Goal: Task Accomplishment & Management: Use online tool/utility

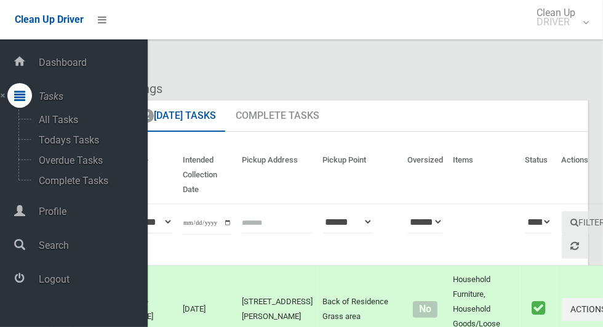
click at [50, 284] on span "Logout" at bounding box center [91, 279] width 113 height 12
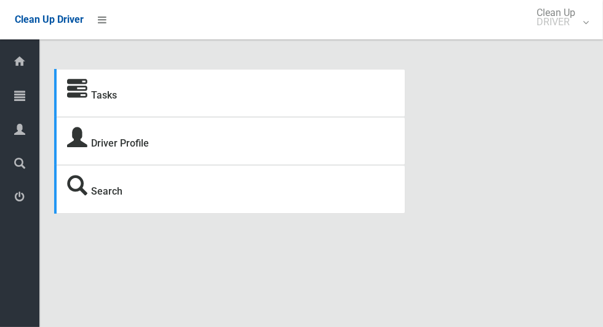
click at [14, 98] on div at bounding box center [19, 95] width 25 height 25
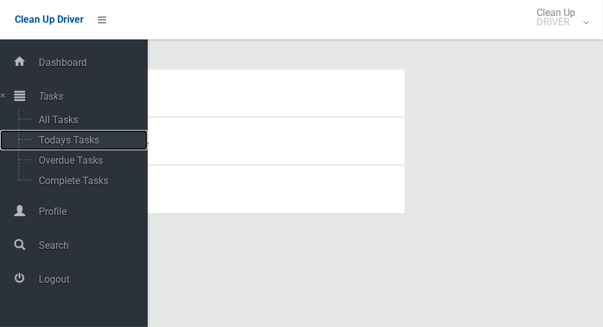
click at [50, 145] on span "Todays Tasks" at bounding box center [86, 140] width 102 height 12
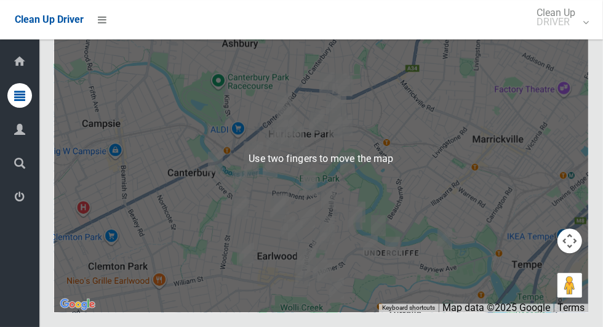
scroll to position [6306, 0]
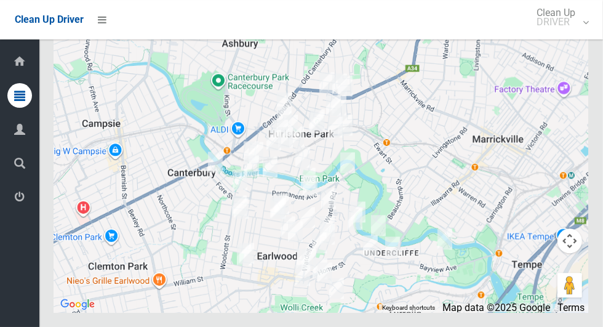
click at [568, 35] on button "Toggle fullscreen view" at bounding box center [569, 22] width 25 height 25
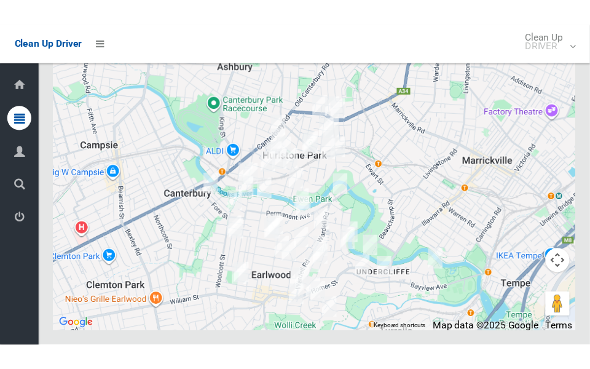
scroll to position [6631, 0]
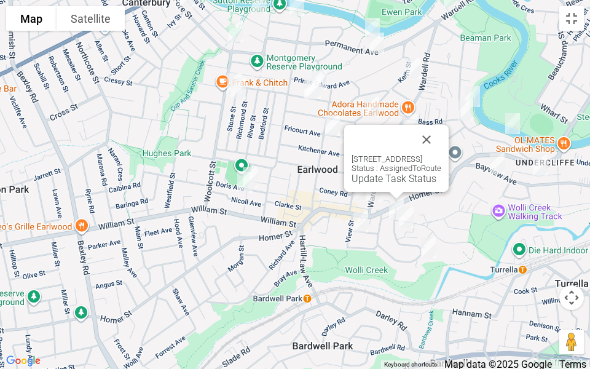
click at [442, 140] on button "Close" at bounding box center [427, 140] width 30 height 30
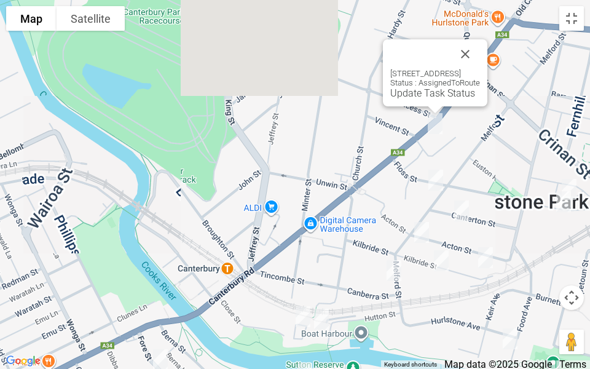
click at [480, 56] on button "Close" at bounding box center [466, 54] width 30 height 30
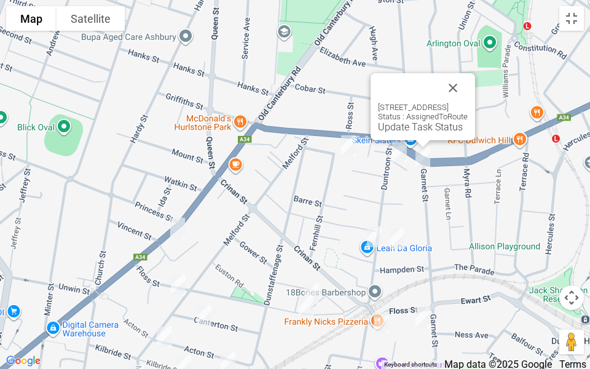
click at [468, 79] on button "Close" at bounding box center [454, 88] width 30 height 30
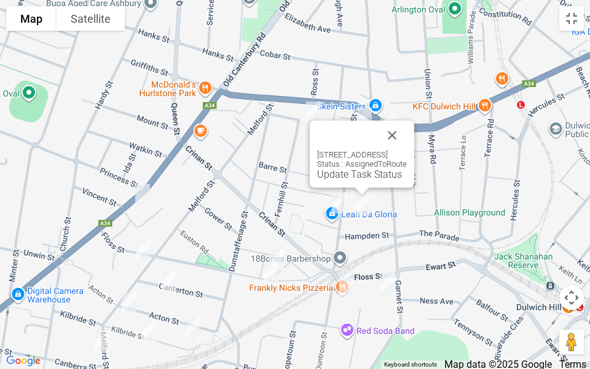
click at [407, 147] on button "Close" at bounding box center [393, 136] width 30 height 30
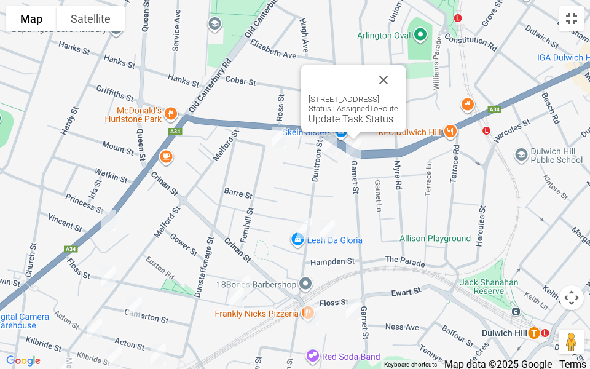
click at [399, 91] on button "Close" at bounding box center [384, 80] width 30 height 30
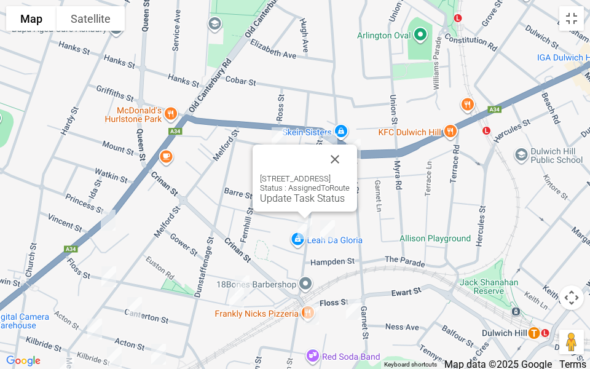
click at [350, 154] on button "Close" at bounding box center [335, 160] width 30 height 30
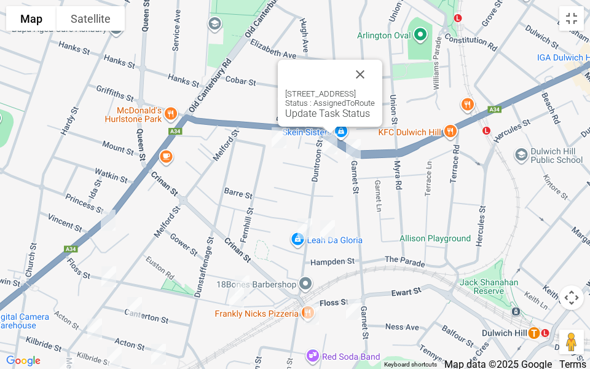
click at [375, 65] on button "Close" at bounding box center [361, 75] width 30 height 30
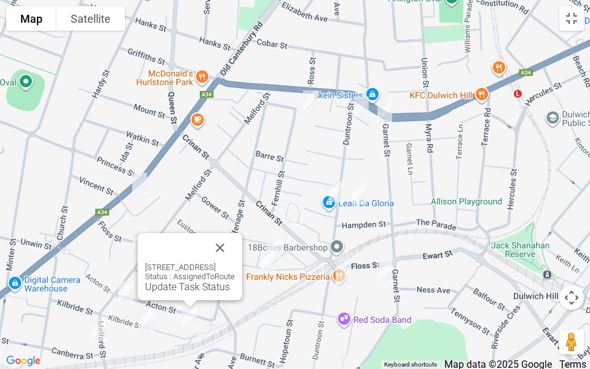
click at [235, 252] on button "Close" at bounding box center [220, 248] width 30 height 30
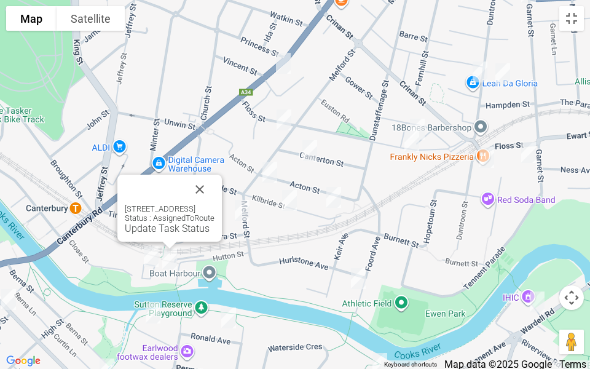
click at [215, 188] on button "Close" at bounding box center [200, 190] width 30 height 30
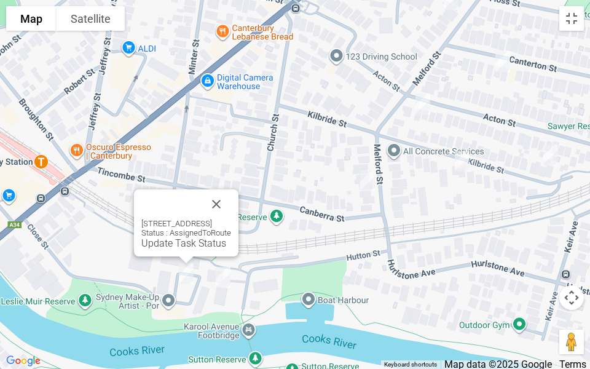
click at [231, 197] on button "Close" at bounding box center [217, 204] width 30 height 30
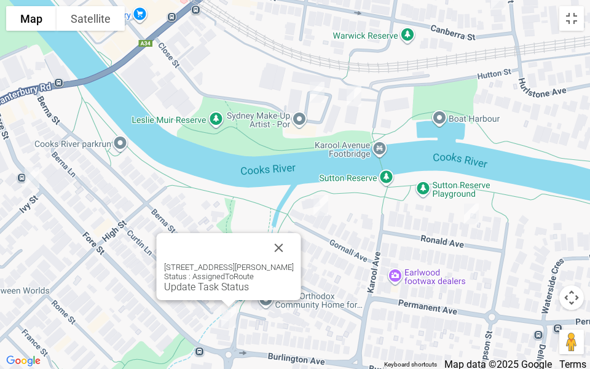
click at [280, 244] on button "Close" at bounding box center [279, 248] width 30 height 30
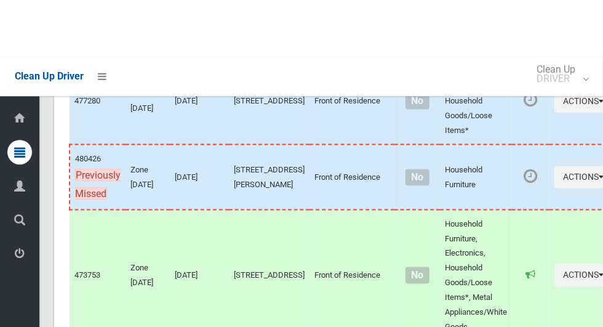
scroll to position [6365, 0]
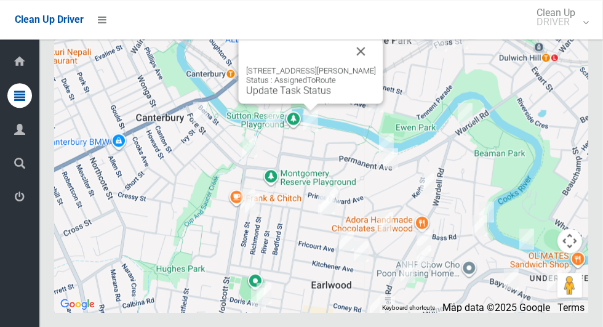
click at [367, 66] on button "Close" at bounding box center [361, 51] width 30 height 30
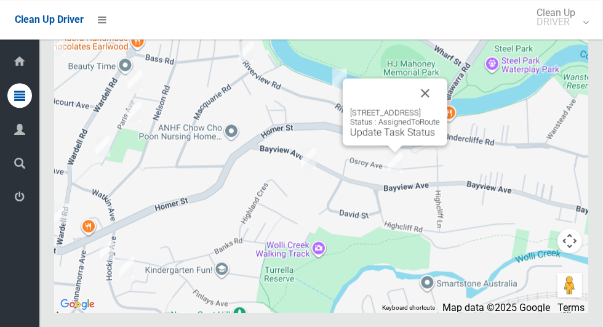
click at [440, 108] on button "Close" at bounding box center [425, 93] width 30 height 30
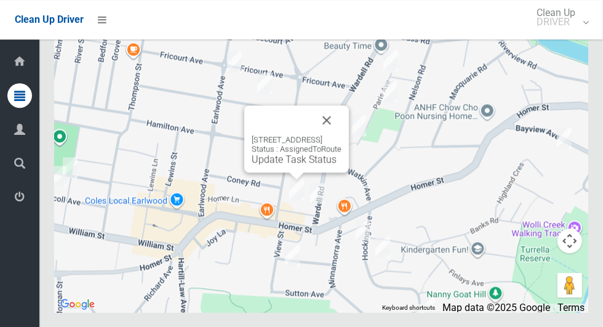
click at [341, 135] on button "Close" at bounding box center [327, 120] width 30 height 30
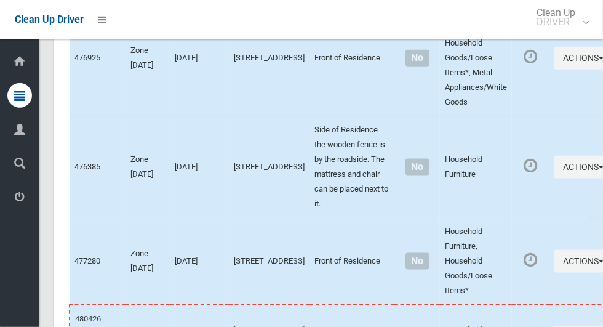
scroll to position [5627, 0]
click at [554, 69] on button "Actions" at bounding box center [583, 57] width 59 height 23
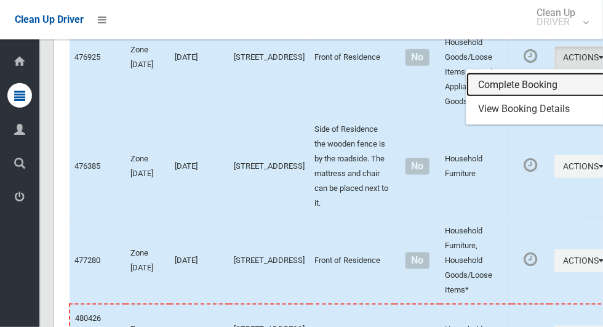
click at [492, 97] on link "Complete Booking" at bounding box center [539, 85] width 146 height 25
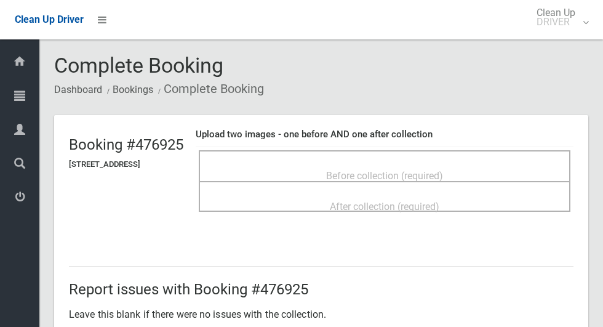
click at [426, 164] on div "Before collection (required)" at bounding box center [384, 175] width 344 height 23
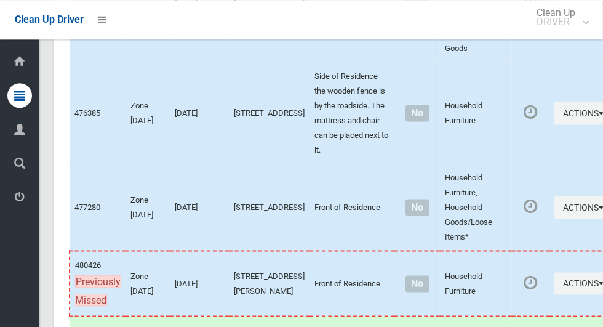
scroll to position [5680, 0]
click at [554, 16] on button "Actions" at bounding box center [583, 4] width 59 height 23
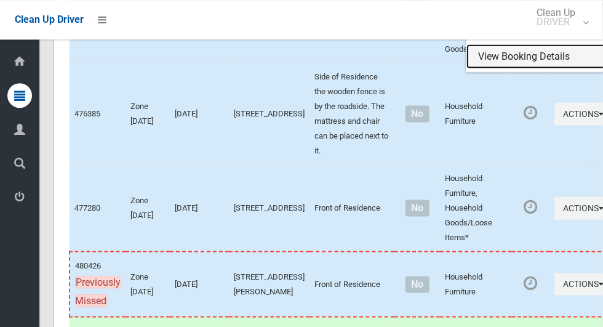
click at [496, 68] on link "View Booking Details" at bounding box center [539, 56] width 146 height 25
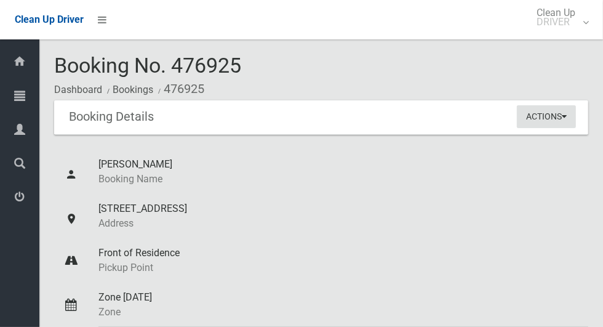
click at [563, 114] on button "Actions" at bounding box center [546, 116] width 59 height 23
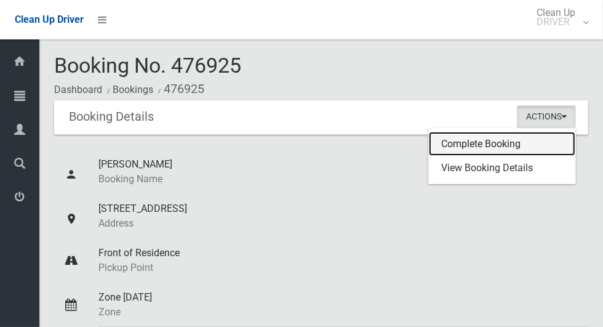
click at [487, 138] on link "Complete Booking" at bounding box center [502, 144] width 146 height 25
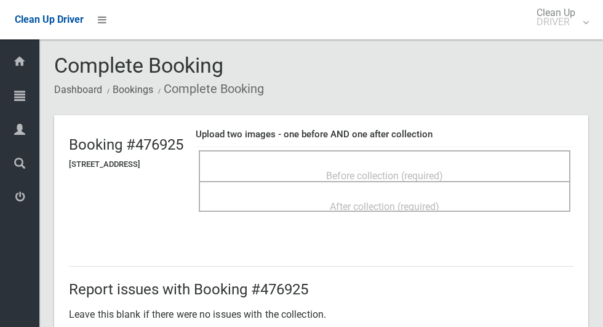
click at [352, 170] on span "Before collection (required)" at bounding box center [384, 176] width 117 height 12
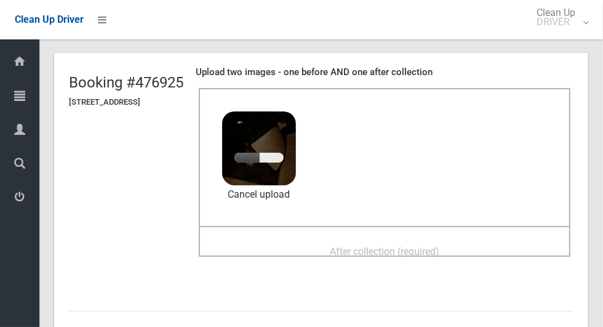
scroll to position [62, 0]
click at [372, 245] on span "After collection (required)" at bounding box center [384, 251] width 109 height 12
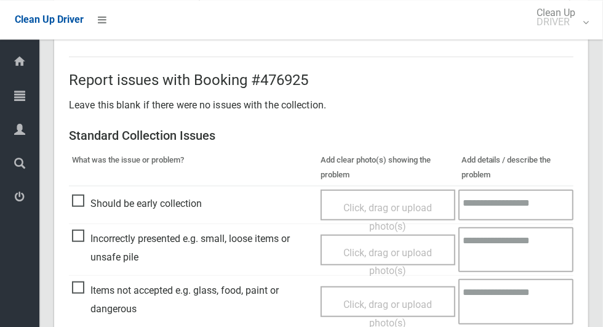
scroll to position [1006, 0]
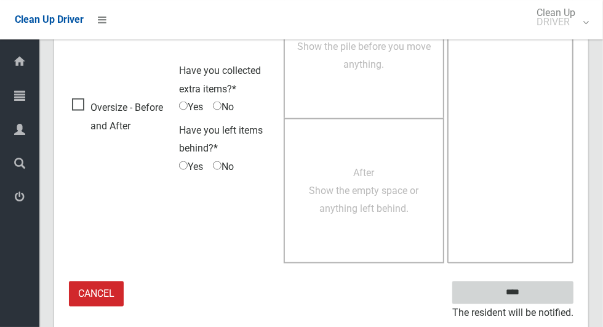
click at [534, 300] on input "****" at bounding box center [512, 292] width 121 height 23
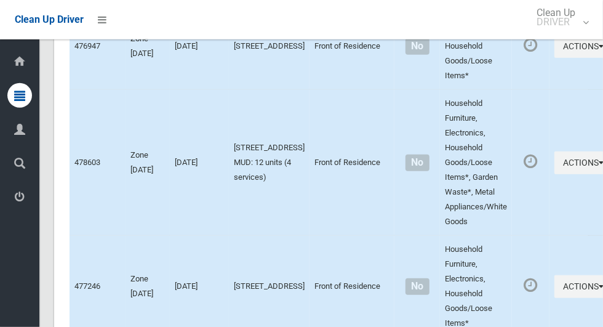
scroll to position [6365, 0]
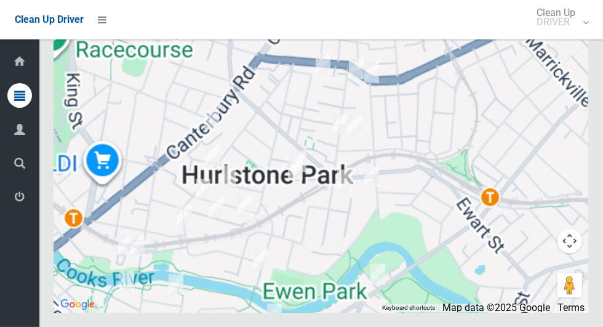
click at [384, 209] on div at bounding box center [321, 158] width 534 height 308
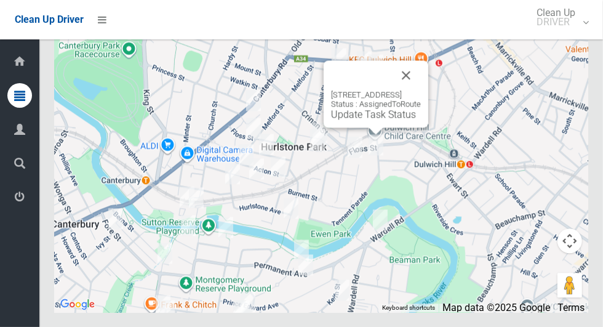
click at [421, 90] on button "Close" at bounding box center [406, 75] width 30 height 30
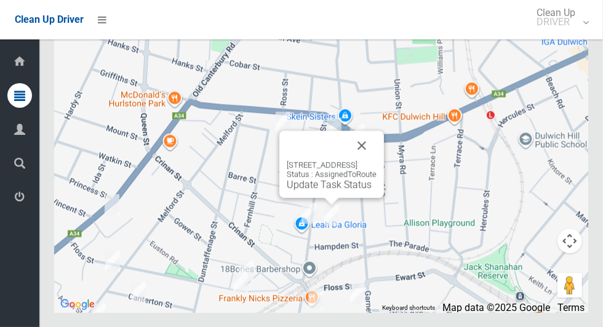
click at [376, 160] on button "Close" at bounding box center [362, 145] width 30 height 30
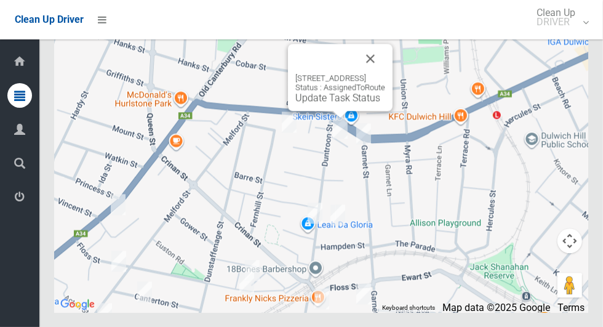
click at [385, 73] on button "Close" at bounding box center [371, 59] width 30 height 30
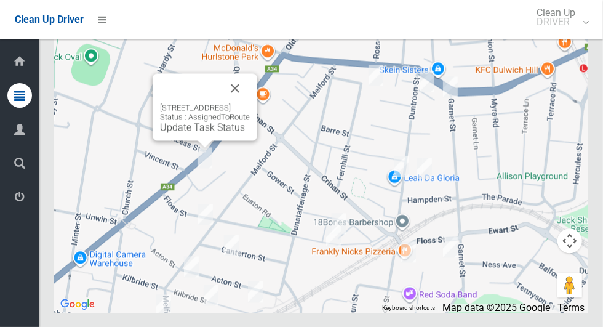
click at [250, 103] on button "Close" at bounding box center [235, 88] width 30 height 30
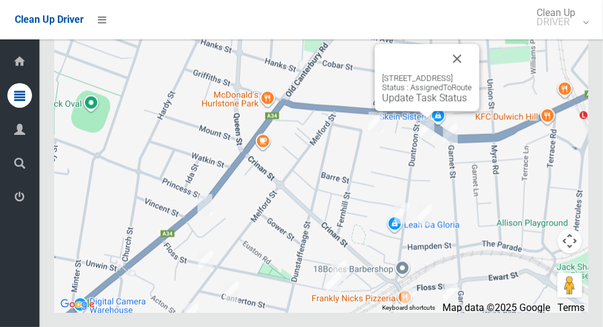
click at [397, 111] on div "1/16-18 Duntroon Street, HURLSTONE PARK NSW 2193 Status : AssignedToRoute Updat…" at bounding box center [427, 77] width 105 height 67
click at [382, 103] on div "1/16-18 Duntroon Street, HURLSTONE PARK NSW 2193 Status : AssignedToRoute Updat…" at bounding box center [427, 88] width 90 height 30
click at [384, 103] on link "Update Task Status" at bounding box center [424, 98] width 85 height 12
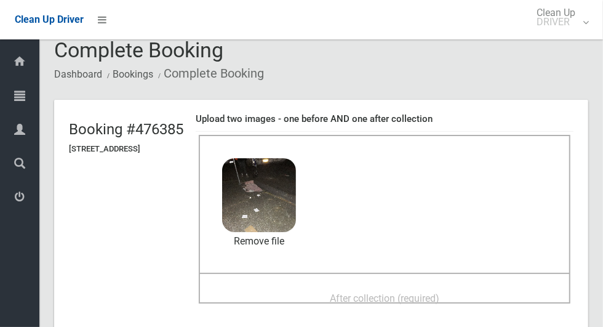
scroll to position [41, 0]
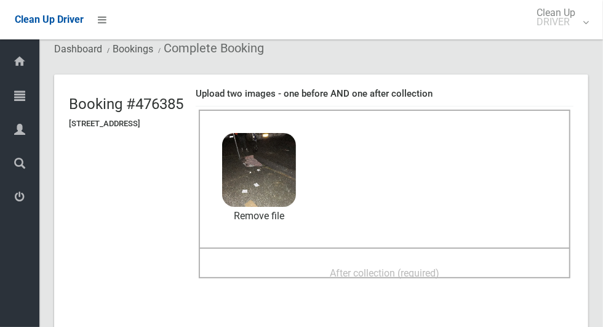
click at [374, 267] on span "After collection (required)" at bounding box center [384, 273] width 109 height 12
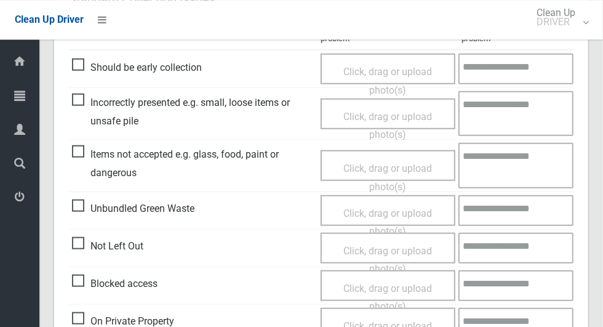
scroll to position [1006, 0]
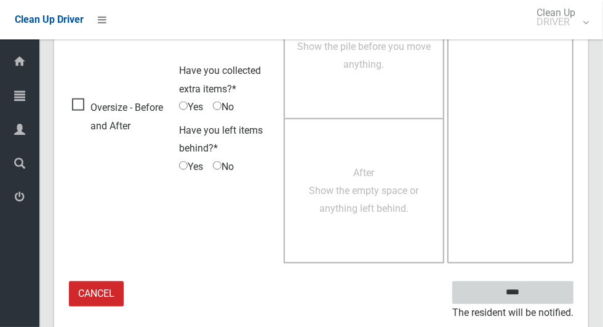
click at [534, 296] on input "****" at bounding box center [512, 292] width 121 height 23
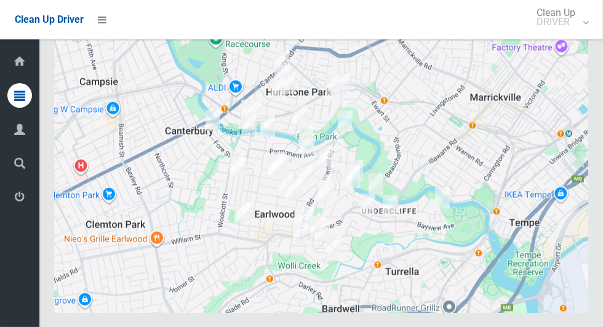
scroll to position [6365, 0]
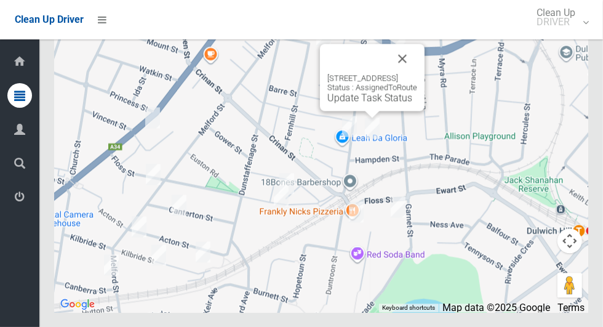
click at [417, 73] on button "Close" at bounding box center [403, 59] width 30 height 30
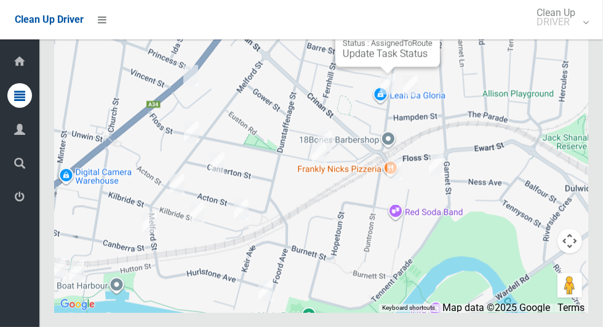
click at [343, 59] on div "63 Duntroon Street, HURLSTONE PARK NSW 2193 Status : AssignedToRoute Update Tas…" at bounding box center [388, 44] width 90 height 30
click at [351, 59] on link "Update Task Status" at bounding box center [385, 53] width 85 height 12
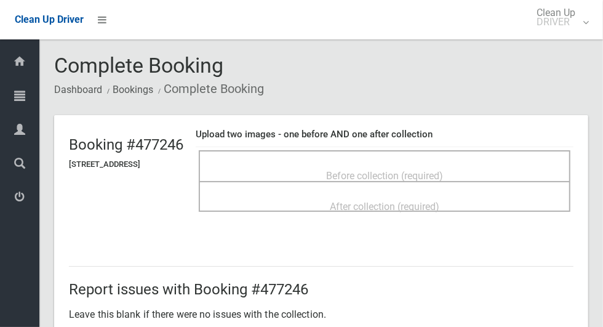
click at [342, 154] on div "Before collection (required)" at bounding box center [385, 165] width 372 height 31
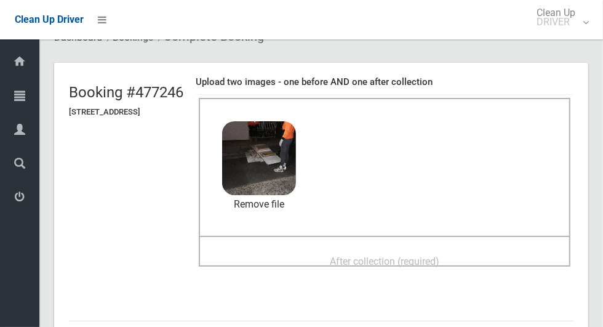
scroll to position [52, 0]
click at [362, 257] on span "After collection (required)" at bounding box center [384, 261] width 109 height 12
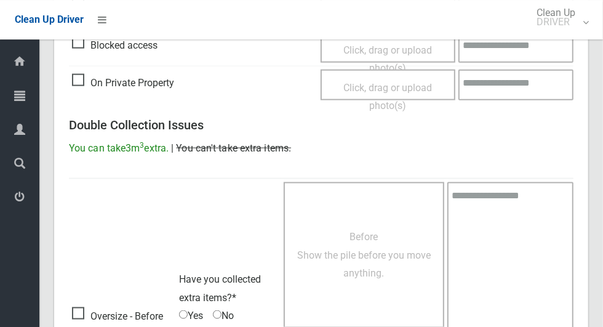
scroll to position [1006, 0]
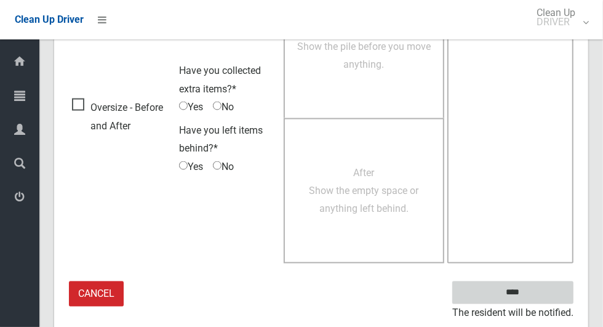
click at [534, 298] on input "****" at bounding box center [512, 292] width 121 height 23
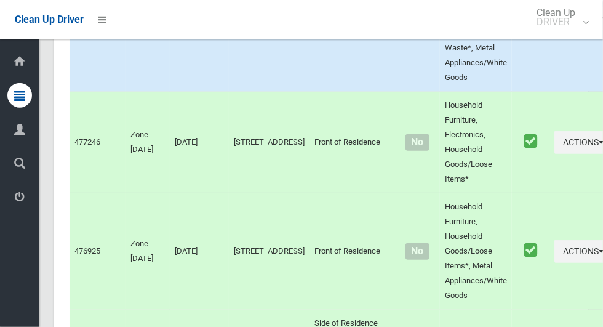
scroll to position [6365, 0]
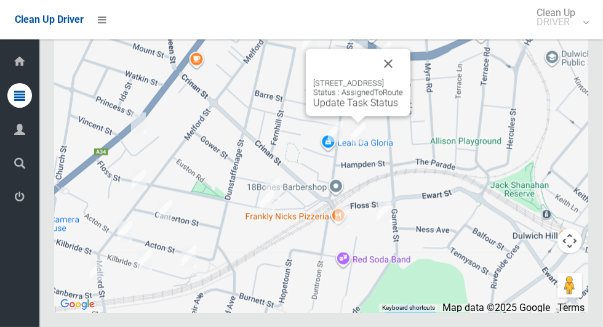
click at [335, 108] on link "Update Task Status" at bounding box center [355, 103] width 85 height 12
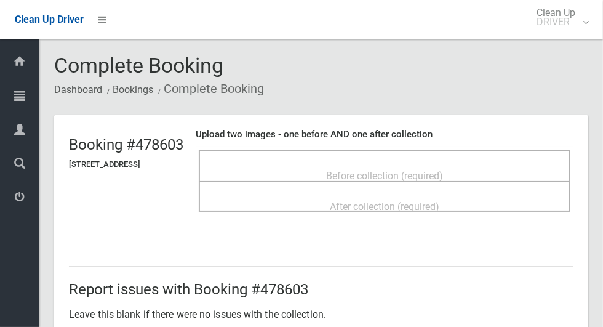
click at [367, 170] on span "Before collection (required)" at bounding box center [384, 176] width 117 height 12
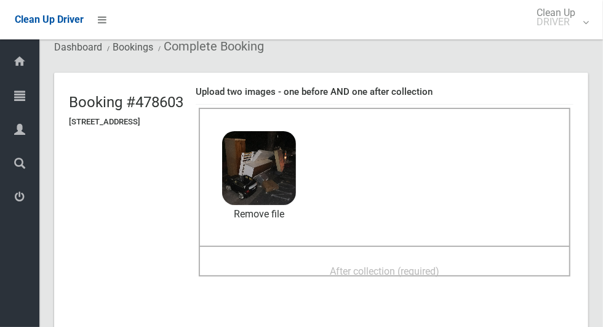
scroll to position [47, 0]
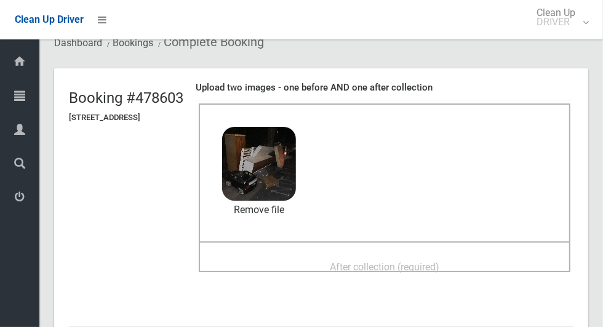
click at [339, 256] on div "After collection (required)" at bounding box center [384, 266] width 344 height 23
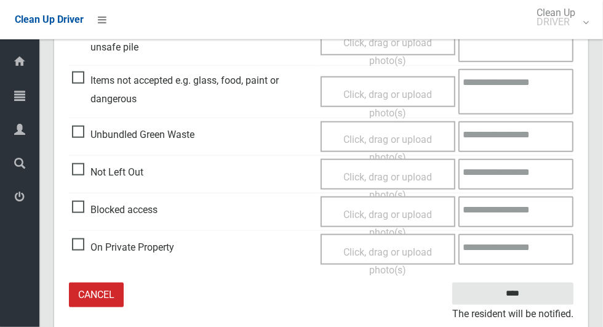
scroll to position [635, 0]
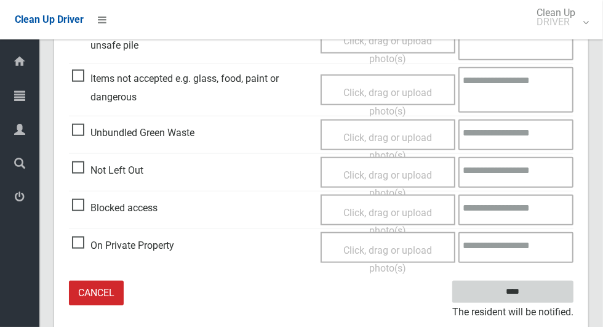
click at [522, 286] on input "****" at bounding box center [512, 291] width 121 height 23
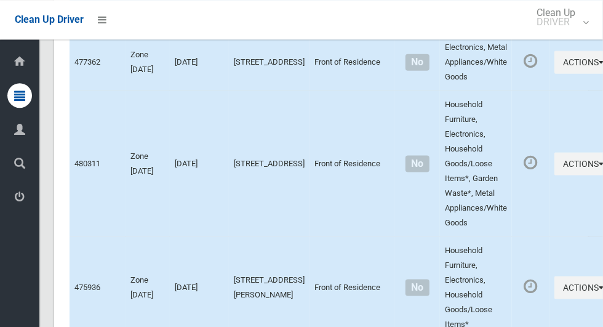
scroll to position [6365, 0]
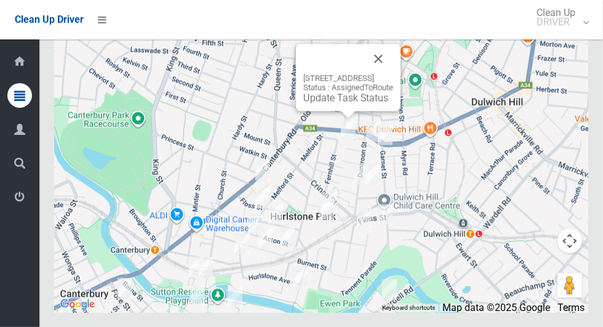
click at [393, 73] on button "Close" at bounding box center [379, 59] width 30 height 30
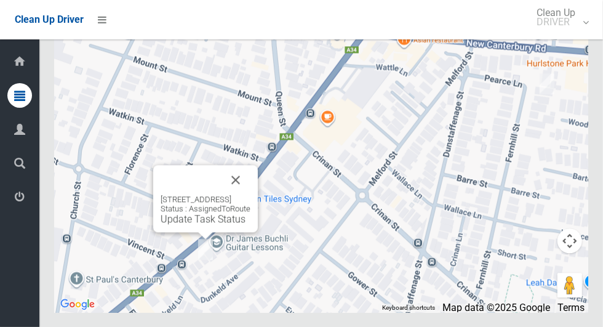
click at [250, 194] on button "Close" at bounding box center [236, 180] width 30 height 30
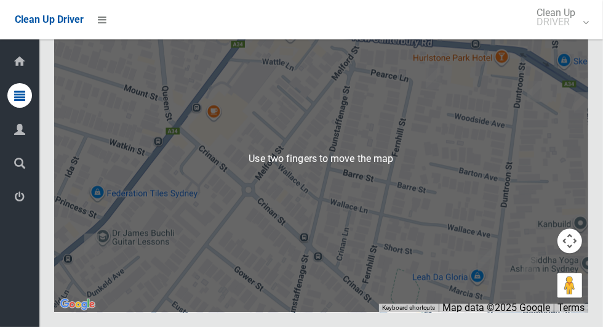
scroll to position [6357, 0]
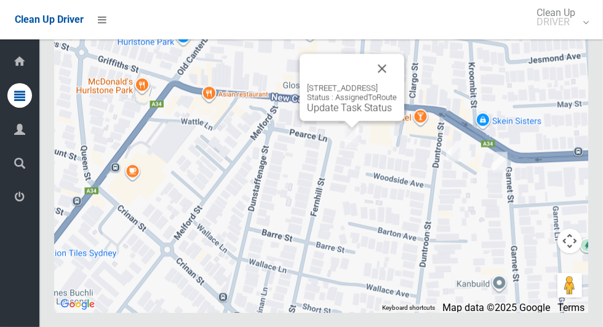
click at [397, 83] on button "Close" at bounding box center [382, 69] width 30 height 30
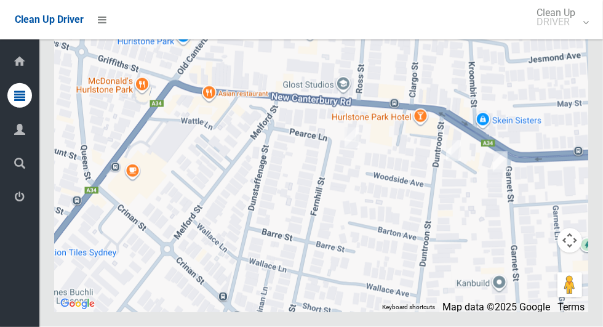
scroll to position [6358, 0]
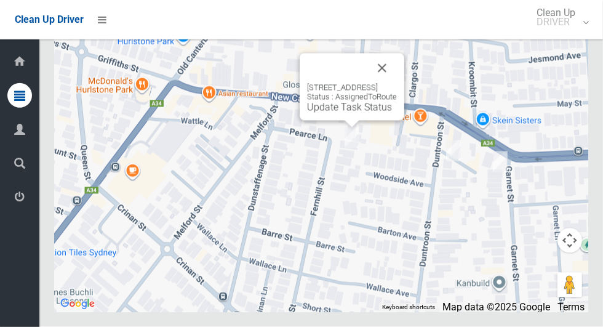
click at [397, 83] on button "Close" at bounding box center [382, 69] width 30 height 30
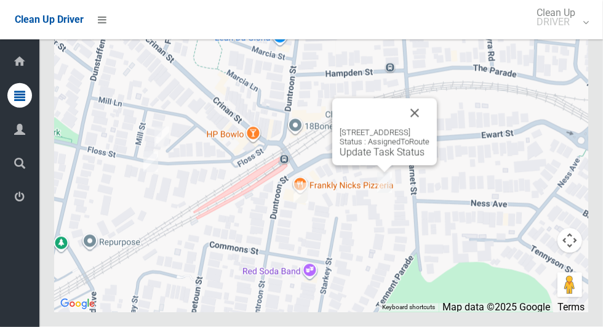
click at [429, 128] on button "Close" at bounding box center [415, 113] width 30 height 30
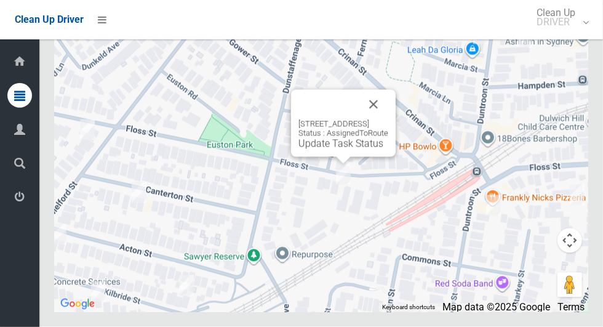
click at [388, 119] on button "Close" at bounding box center [374, 105] width 30 height 30
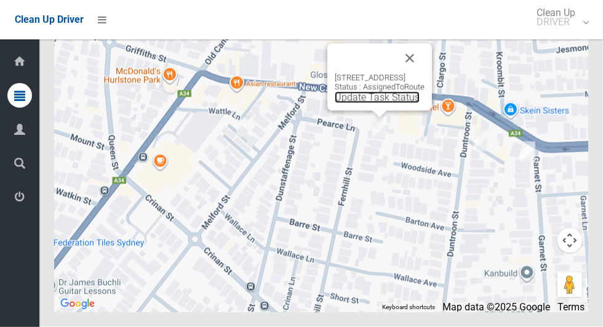
click at [341, 103] on link "Update Task Status" at bounding box center [377, 98] width 85 height 12
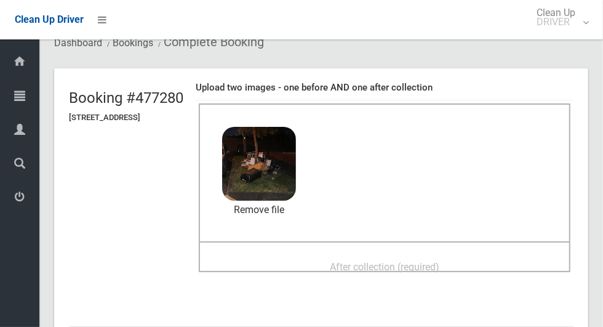
scroll to position [52, 0]
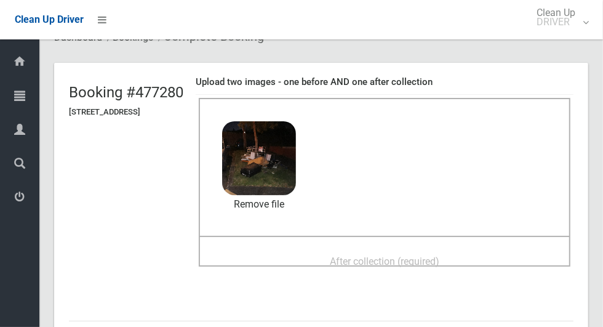
click at [346, 255] on div "After collection (required)" at bounding box center [384, 260] width 344 height 23
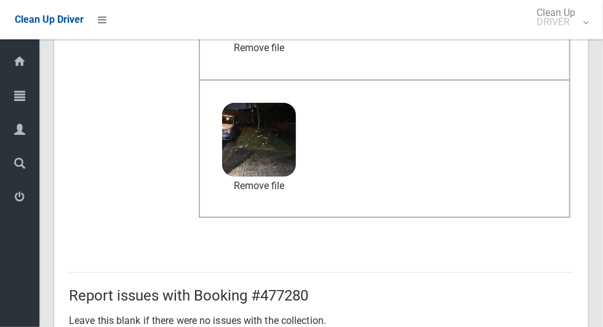
scroll to position [1006, 0]
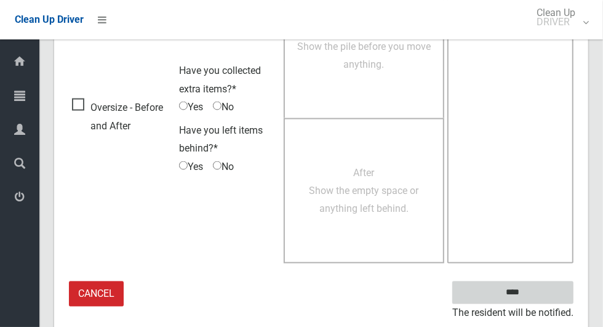
click at [550, 282] on input "****" at bounding box center [512, 292] width 121 height 23
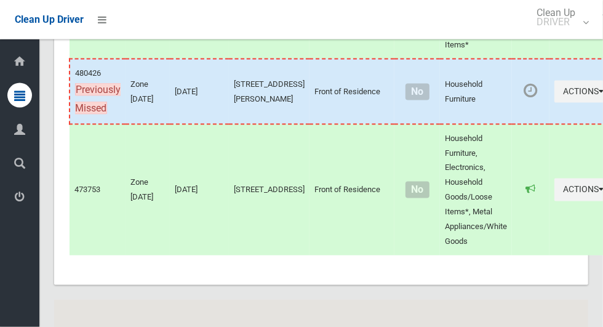
scroll to position [6365, 0]
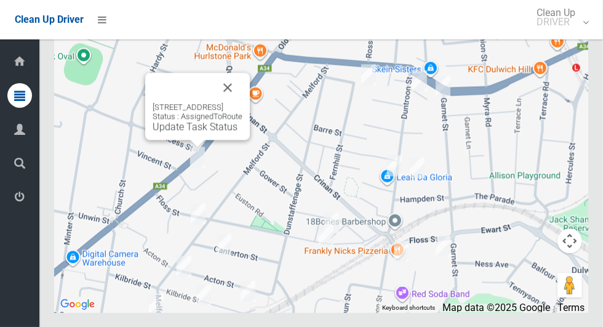
click at [242, 102] on button "Close" at bounding box center [228, 88] width 30 height 30
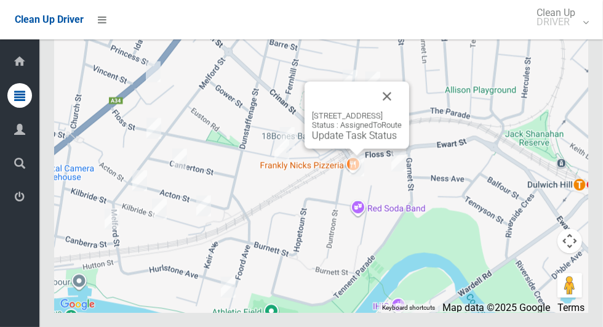
click at [402, 111] on button "Close" at bounding box center [387, 96] width 30 height 30
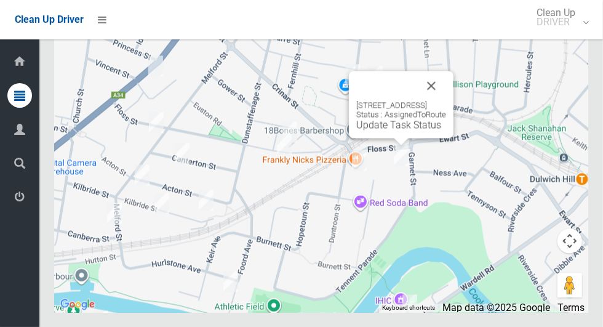
click at [446, 100] on button "Close" at bounding box center [431, 86] width 30 height 30
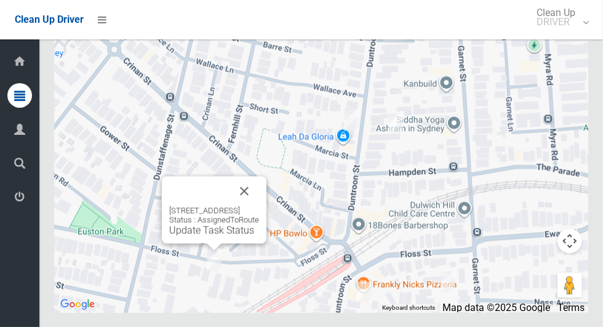
click at [259, 205] on button "Close" at bounding box center [244, 191] width 30 height 30
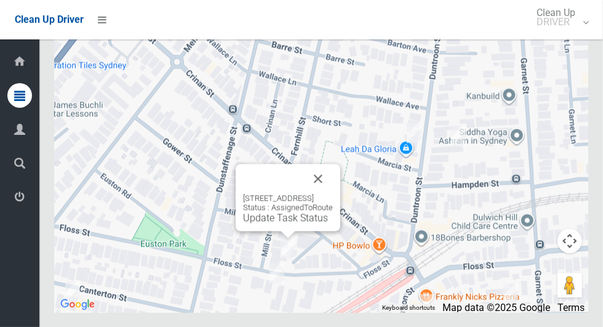
click at [333, 193] on button "Close" at bounding box center [318, 179] width 30 height 30
click at [258, 223] on link "Update Task Status" at bounding box center [285, 218] width 85 height 12
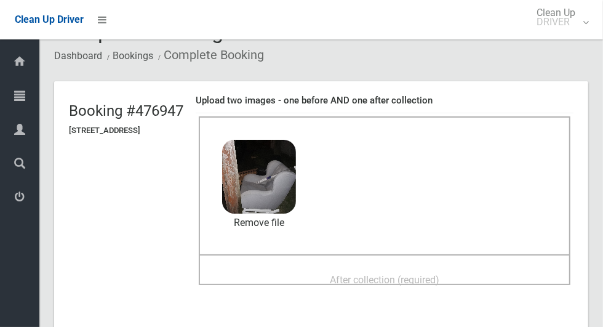
scroll to position [34, 0]
click at [326, 270] on div "After collection (required)" at bounding box center [384, 278] width 344 height 23
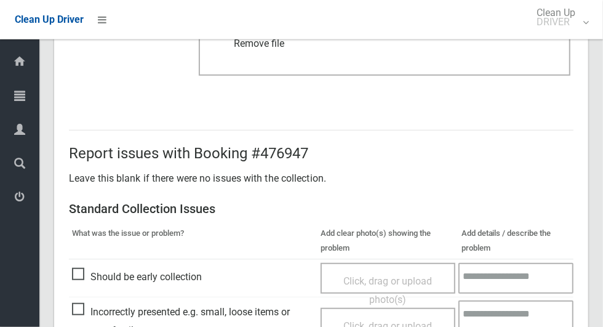
scroll to position [1006, 0]
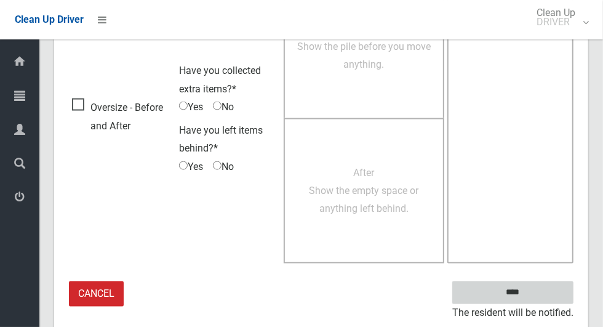
click at [514, 288] on input "****" at bounding box center [512, 292] width 121 height 23
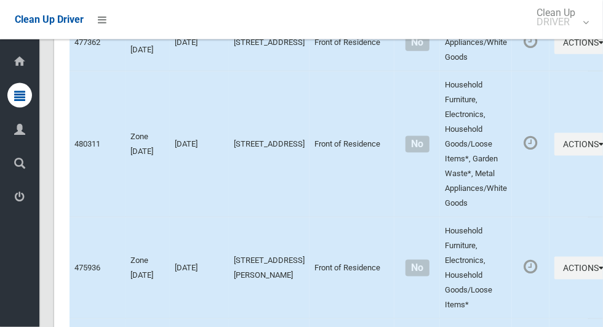
scroll to position [6365, 0]
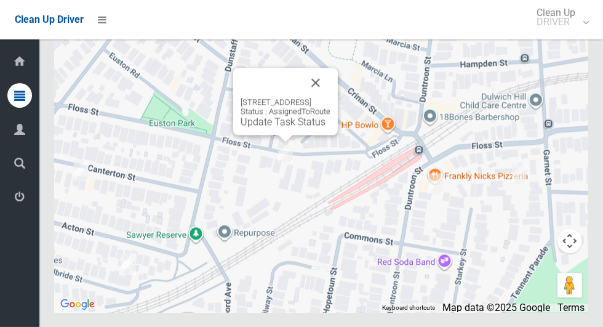
click at [263, 127] on link "Update Task Status" at bounding box center [282, 122] width 85 height 12
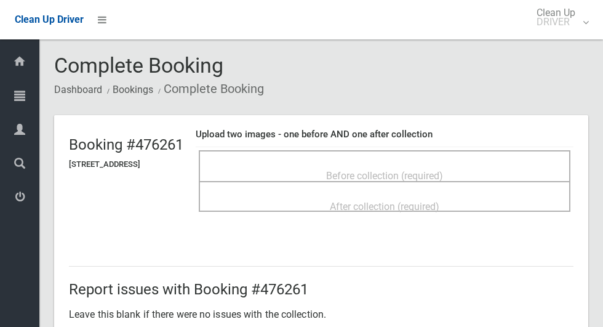
click at [319, 164] on div "Before collection (required)" at bounding box center [384, 175] width 344 height 23
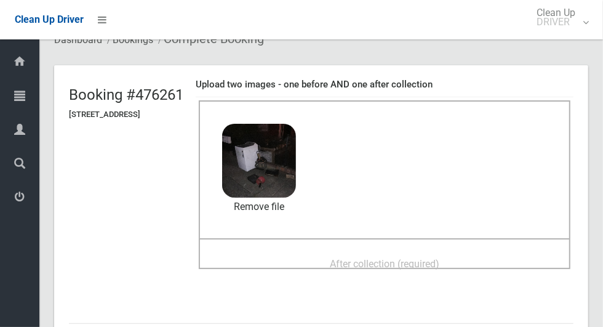
scroll to position [50, 0]
click at [337, 252] on div "After collection (required)" at bounding box center [384, 263] width 344 height 23
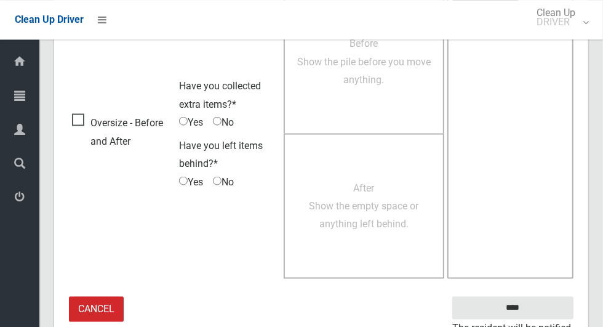
scroll to position [1006, 0]
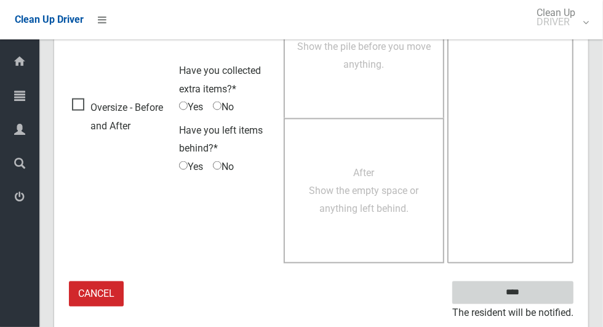
click at [534, 288] on input "****" at bounding box center [512, 292] width 121 height 23
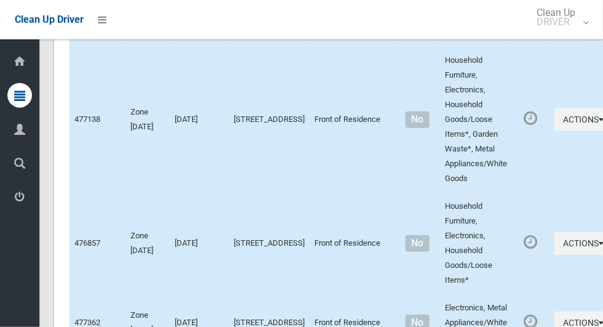
scroll to position [6365, 0]
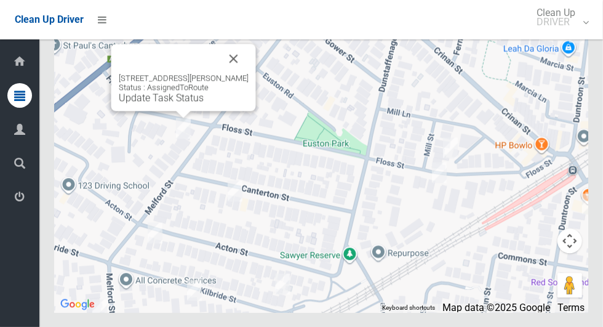
click at [248, 73] on button "Close" at bounding box center [234, 59] width 30 height 30
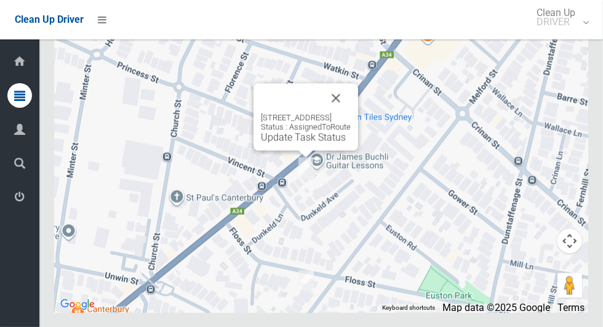
click at [351, 113] on button "Close" at bounding box center [336, 98] width 30 height 30
click at [268, 143] on div "2/86 Canterbury Road, HURLSTONE PARK NSW 2193 Status : AssignedToRoute Update T…" at bounding box center [306, 128] width 90 height 30
click at [274, 143] on link "Update Task Status" at bounding box center [303, 137] width 85 height 12
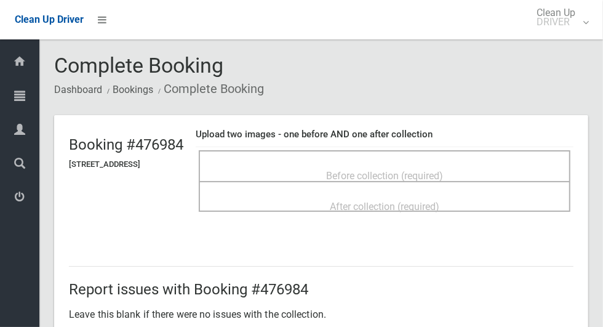
click at [349, 168] on div "Before collection (required)" at bounding box center [384, 175] width 344 height 23
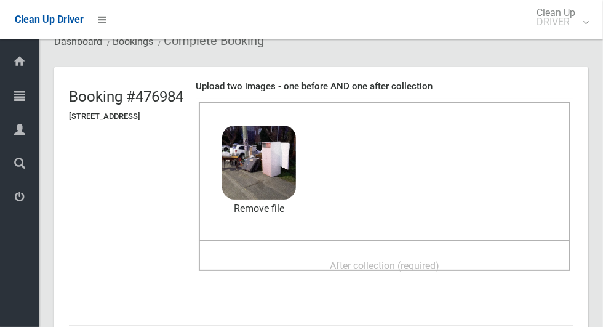
scroll to position [65, 0]
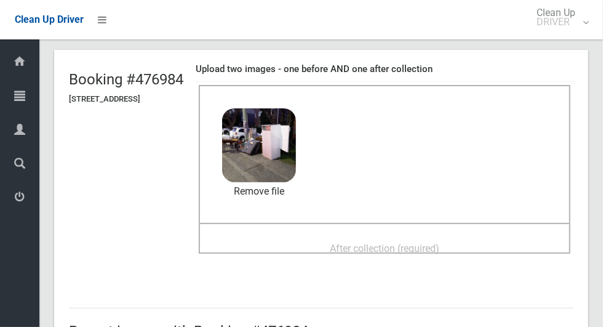
click at [366, 242] on span "After collection (required)" at bounding box center [384, 248] width 109 height 12
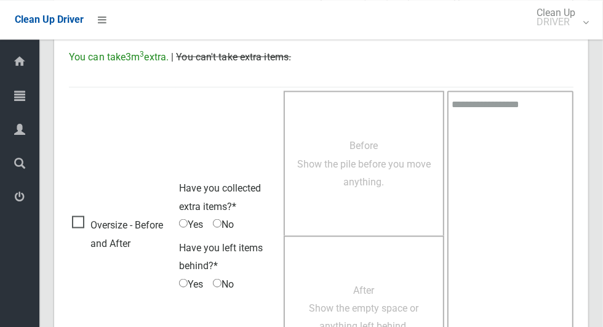
scroll to position [1006, 0]
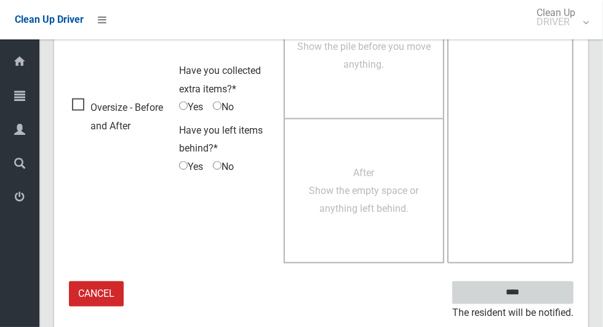
click at [534, 295] on input "****" at bounding box center [512, 292] width 121 height 23
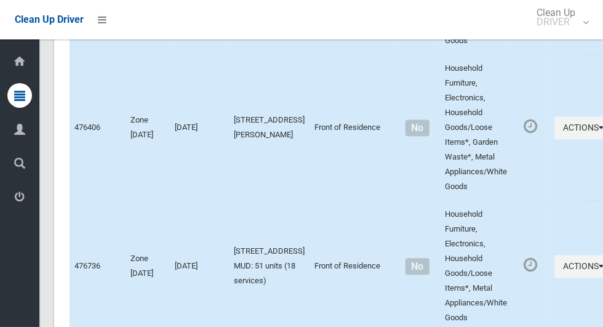
scroll to position [6365, 0]
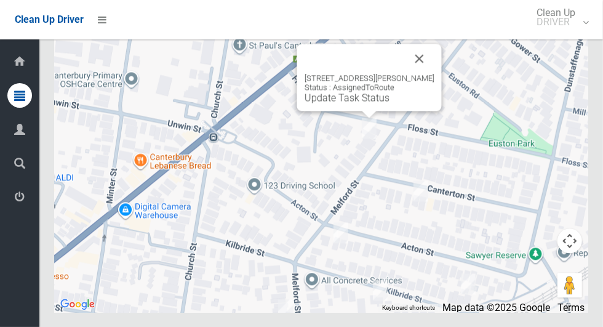
click at [329, 103] on link "Update Task Status" at bounding box center [346, 98] width 85 height 12
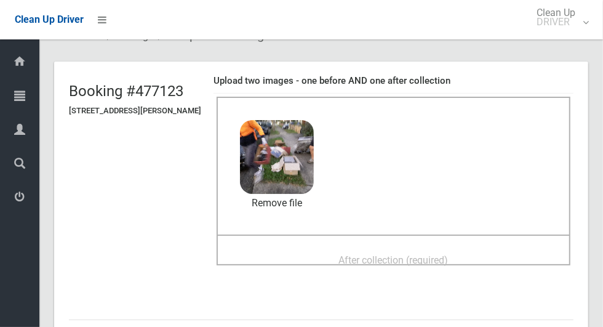
scroll to position [56, 0]
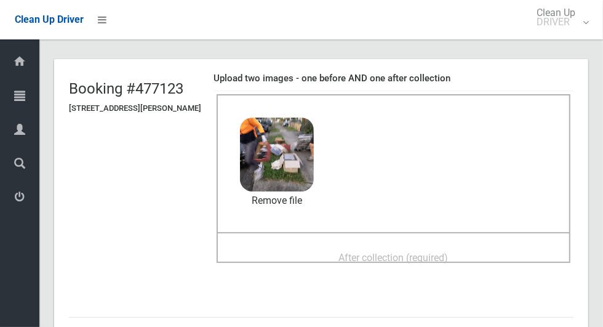
click at [415, 260] on span "After collection (required)" at bounding box center [393, 258] width 109 height 12
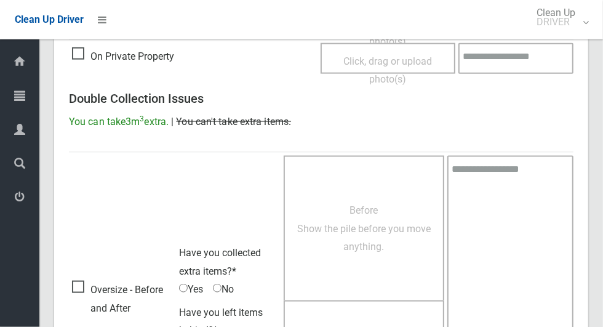
scroll to position [1006, 0]
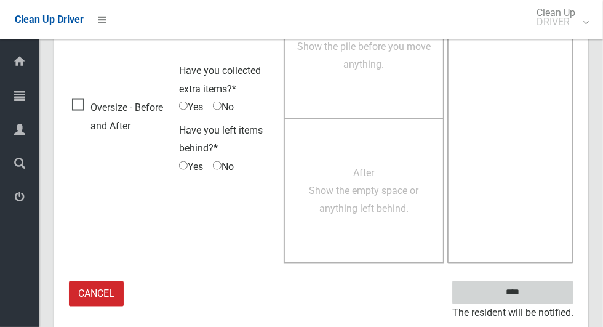
click at [522, 288] on input "****" at bounding box center [512, 292] width 121 height 23
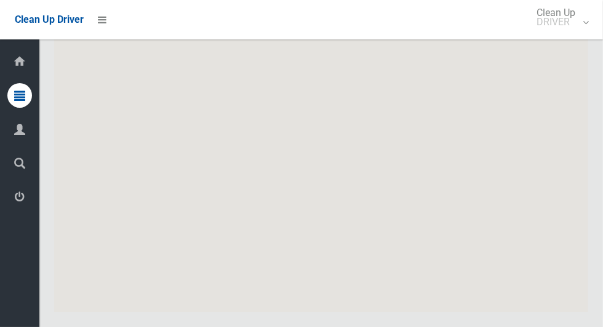
scroll to position [6365, 0]
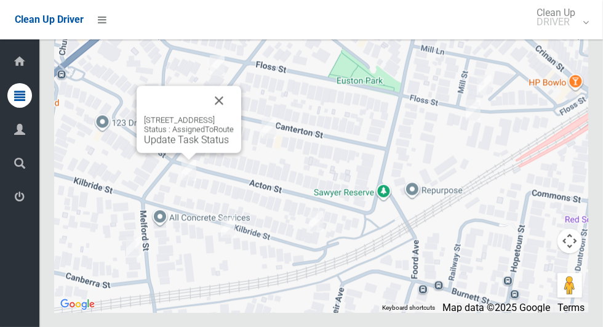
click at [234, 115] on button "Close" at bounding box center [219, 100] width 30 height 30
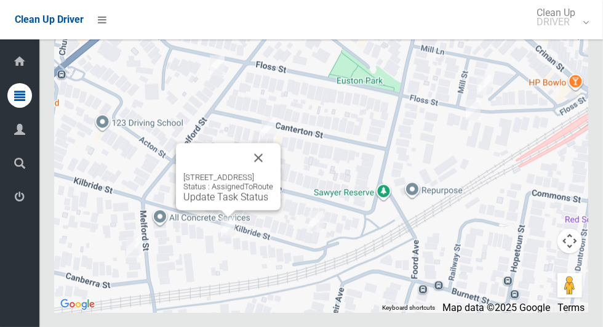
click at [345, 271] on div "40 Kilbride Street, HURLSTONE PARK NSW 2193 Status : AssignedToRoute Update Tas…" at bounding box center [321, 158] width 534 height 308
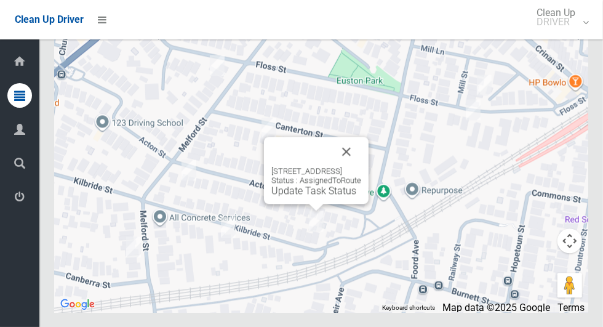
click at [361, 166] on button "Close" at bounding box center [347, 152] width 30 height 30
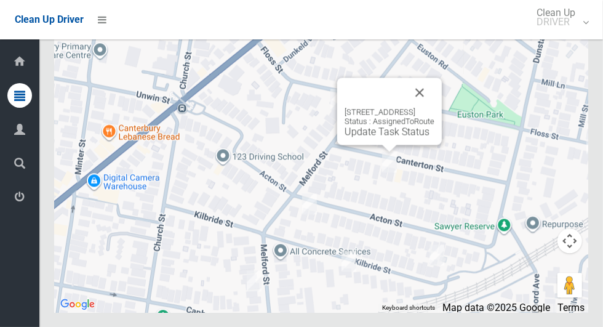
click at [361, 137] on link "Update Task Status" at bounding box center [386, 131] width 85 height 12
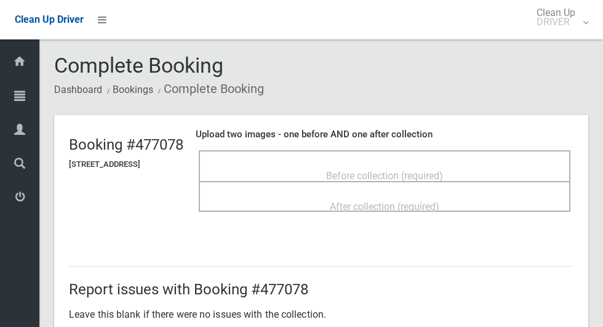
click at [372, 173] on span "Before collection (required)" at bounding box center [384, 176] width 117 height 12
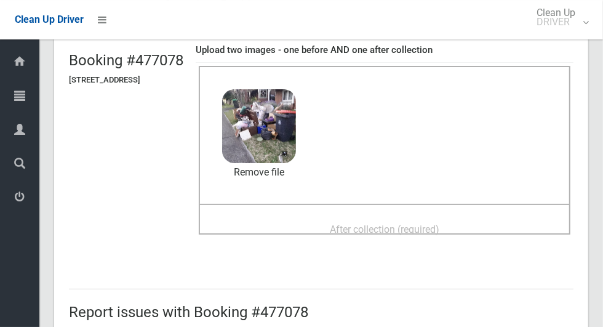
scroll to position [86, 0]
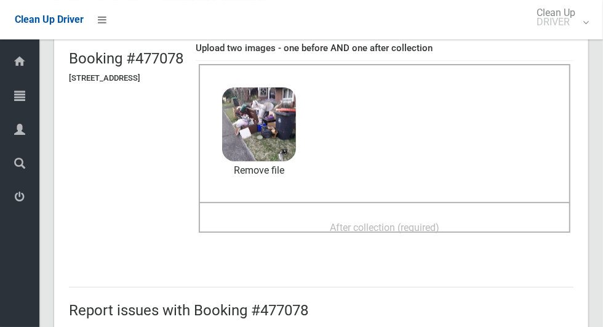
click at [345, 228] on div "After collection (required)" at bounding box center [384, 226] width 344 height 23
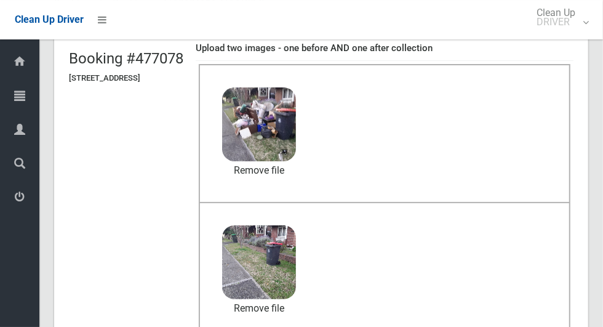
scroll to position [1006, 0]
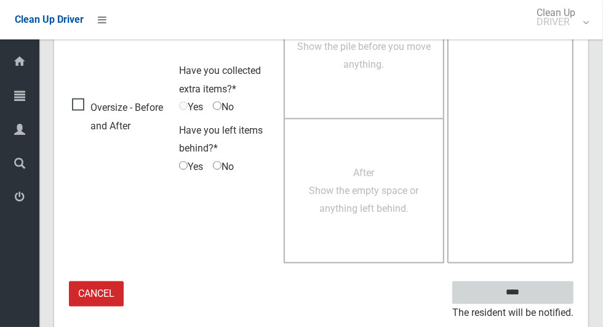
click at [522, 290] on input "****" at bounding box center [512, 292] width 121 height 23
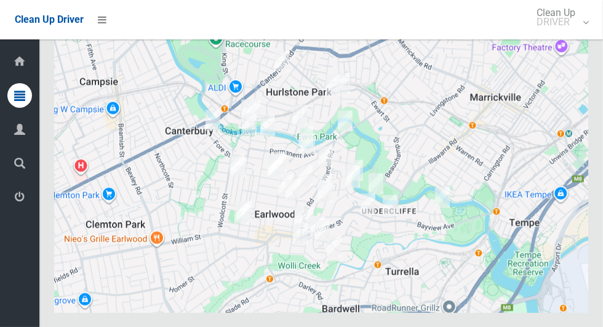
scroll to position [6365, 0]
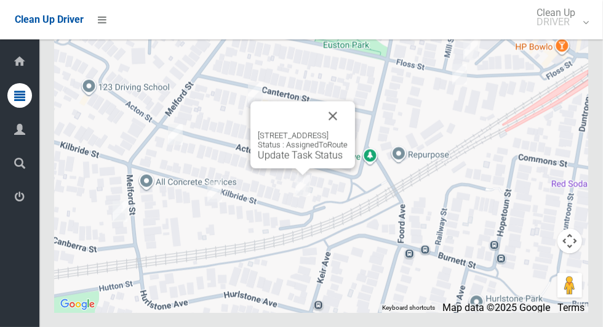
click at [348, 130] on button "Close" at bounding box center [333, 116] width 30 height 30
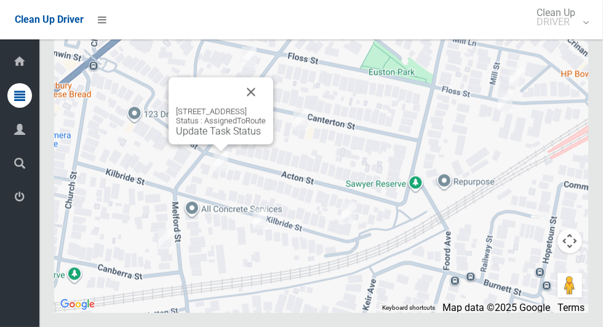
click at [266, 106] on button "Close" at bounding box center [251, 92] width 30 height 30
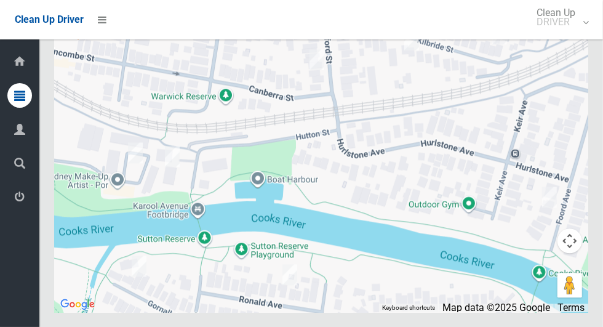
click at [159, 233] on div "50 Acton Street, HURLSTONE PARK NSW 2193 Status : AssignedToRoute Update Task S…" at bounding box center [321, 158] width 534 height 308
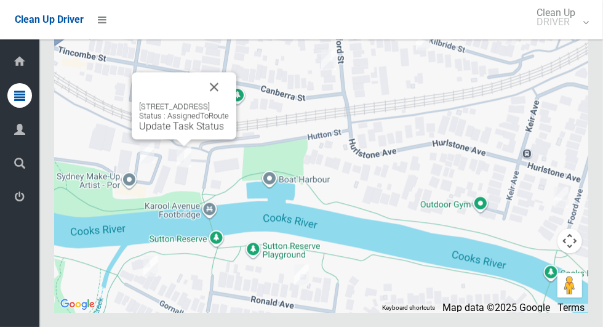
click at [229, 101] on button "Close" at bounding box center [214, 87] width 30 height 30
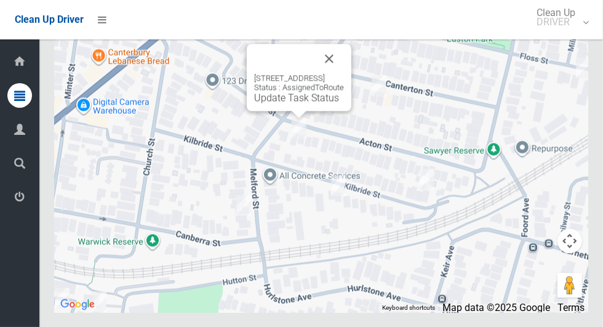
click at [269, 103] on link "Update Task Status" at bounding box center [296, 98] width 85 height 12
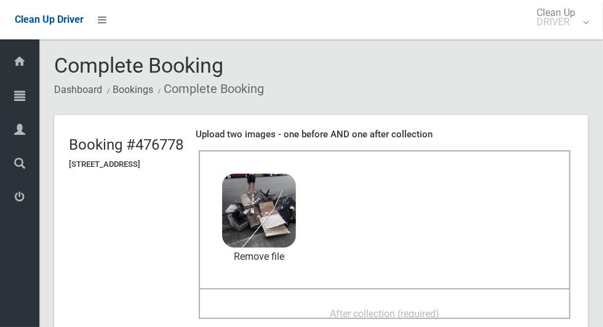
click at [314, 303] on div "After collection (required)" at bounding box center [384, 312] width 344 height 23
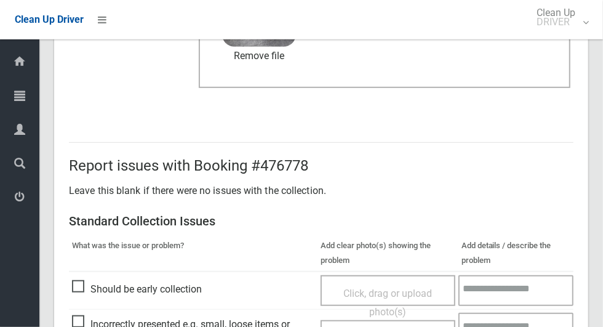
scroll to position [1006, 0]
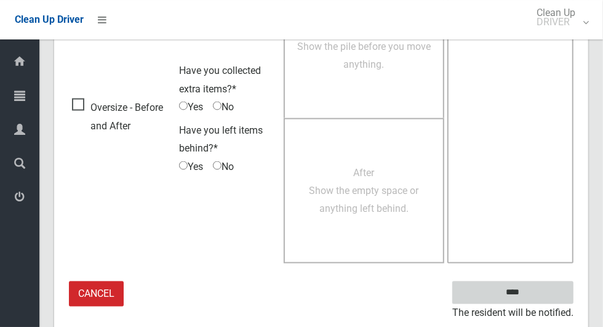
click at [534, 300] on input "****" at bounding box center [512, 292] width 121 height 23
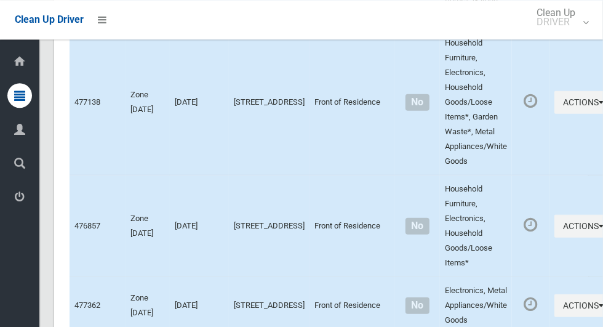
scroll to position [6365, 0]
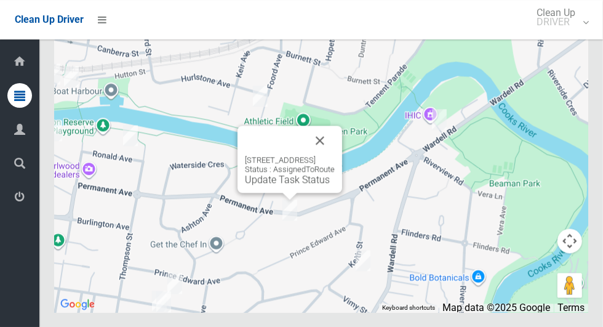
click at [335, 155] on button "Close" at bounding box center [320, 140] width 30 height 30
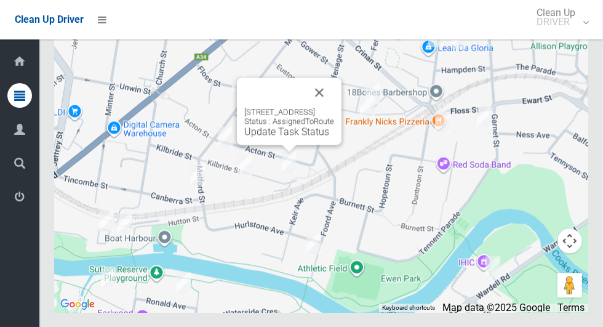
click at [262, 137] on link "Update Task Status" at bounding box center [286, 131] width 85 height 12
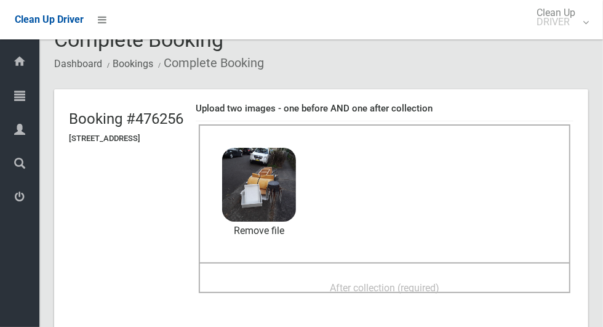
scroll to position [21, 0]
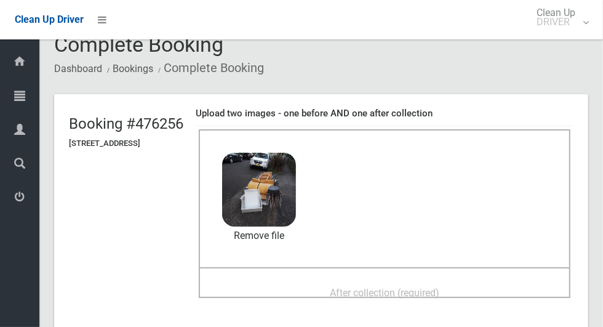
click at [357, 287] on span "After collection (required)" at bounding box center [384, 293] width 109 height 12
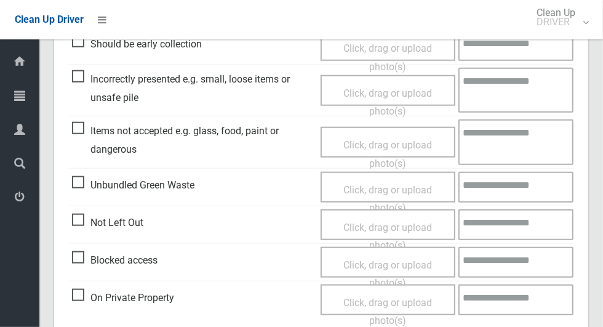
scroll to position [1006, 0]
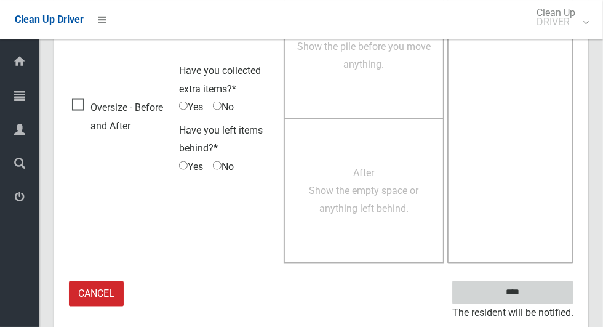
click at [539, 289] on input "****" at bounding box center [512, 292] width 121 height 23
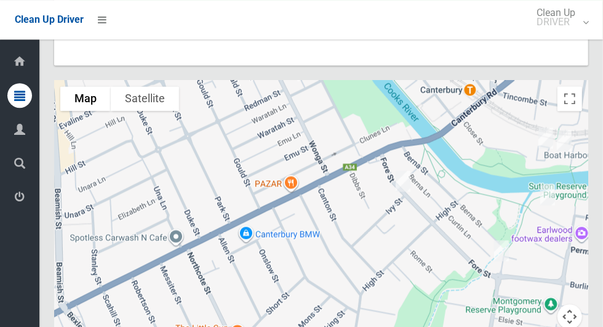
scroll to position [6365, 0]
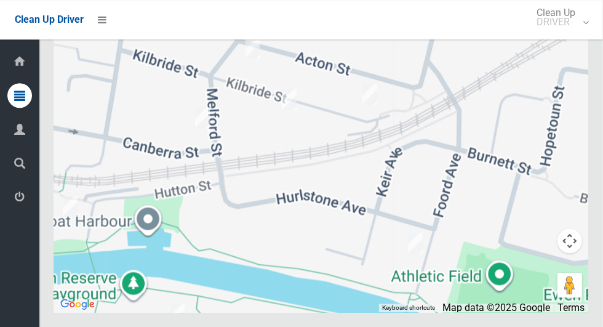
click at [392, 257] on div at bounding box center [321, 158] width 534 height 308
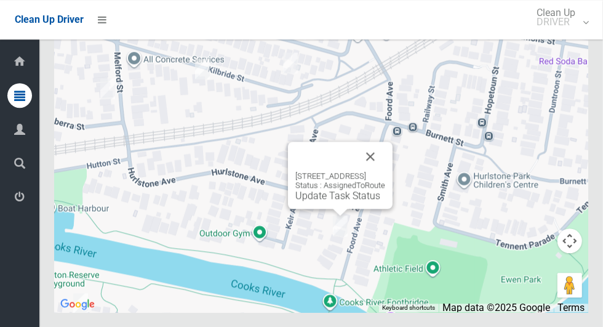
click at [385, 171] on button "Close" at bounding box center [371, 156] width 30 height 30
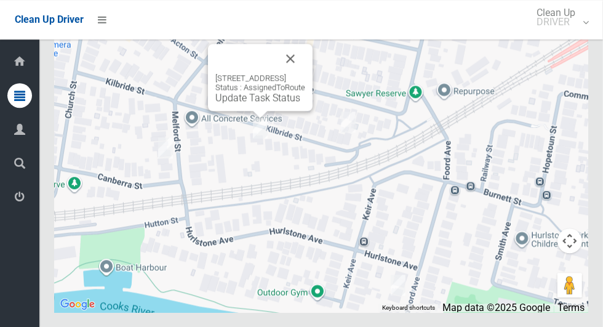
click at [218, 103] on link "Update Task Status" at bounding box center [257, 98] width 85 height 12
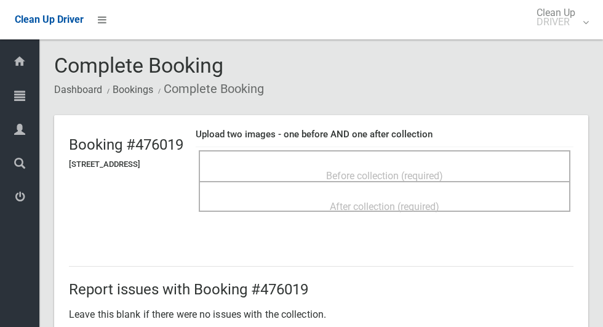
scroll to position [45, 0]
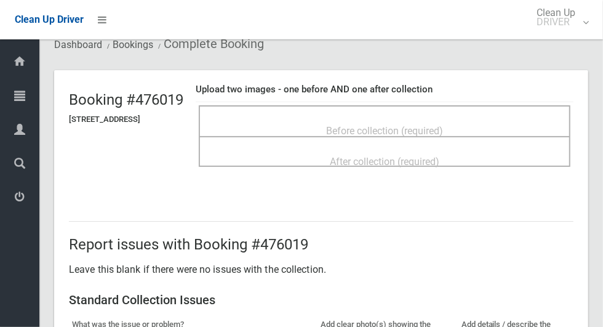
click at [371, 125] on span "Before collection (required)" at bounding box center [384, 131] width 117 height 12
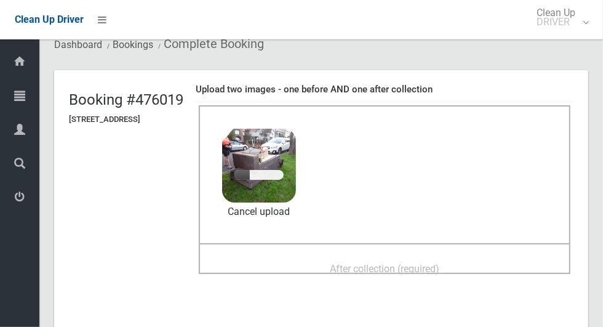
click at [385, 263] on span "After collection (required)" at bounding box center [384, 269] width 109 height 12
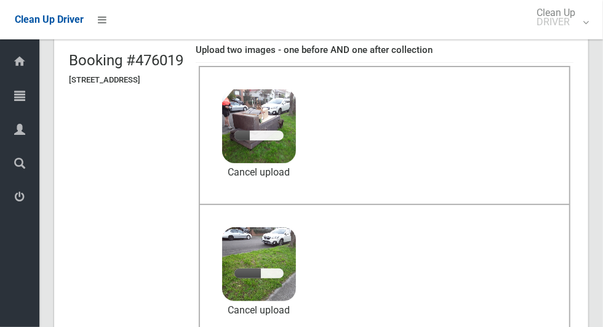
scroll to position [90, 0]
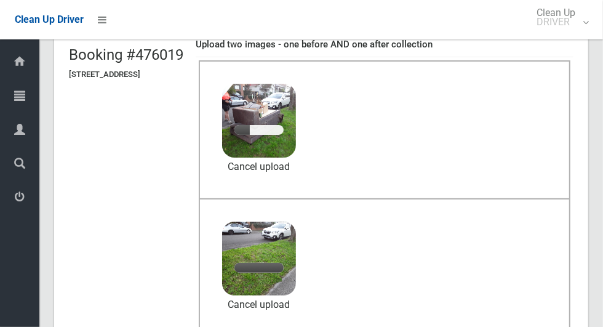
click at [296, 155] on img at bounding box center [259, 121] width 74 height 74
click at [296, 168] on link "Cancel upload" at bounding box center [259, 166] width 74 height 18
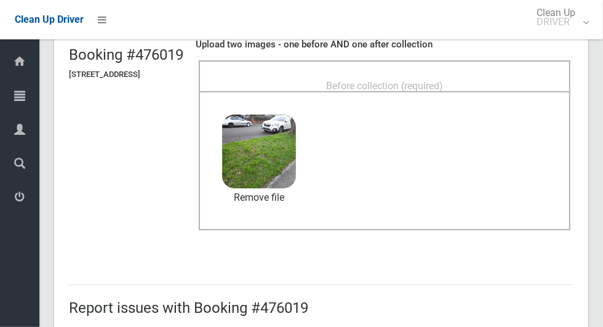
click at [395, 80] on span "Before collection (required)" at bounding box center [384, 86] width 117 height 12
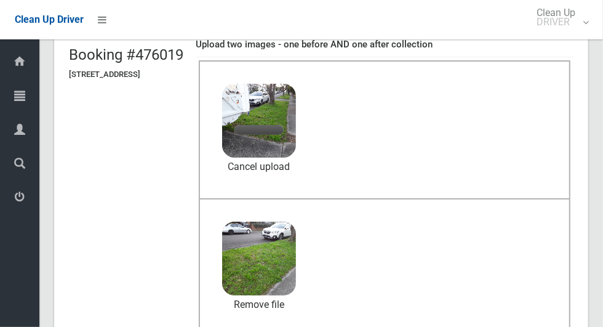
scroll to position [1006, 0]
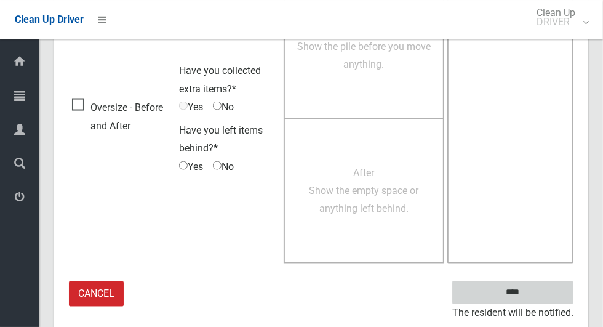
click at [534, 297] on input "****" at bounding box center [512, 292] width 121 height 23
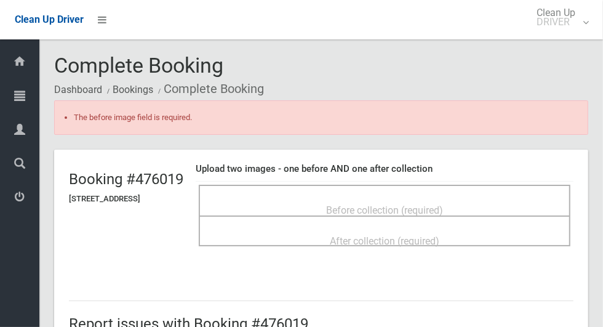
click at [361, 204] on span "Before collection (required)" at bounding box center [384, 210] width 117 height 12
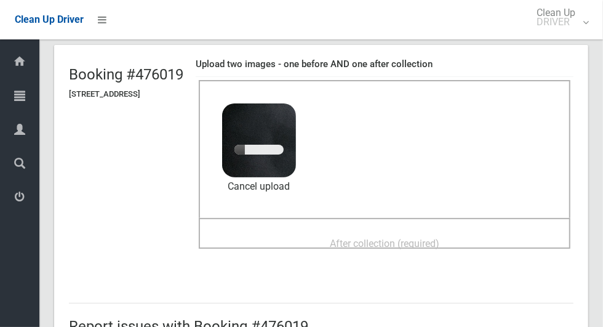
scroll to position [110, 0]
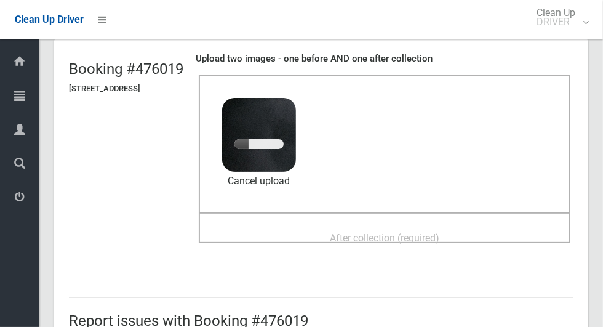
click at [384, 235] on span "After collection (required)" at bounding box center [384, 238] width 109 height 12
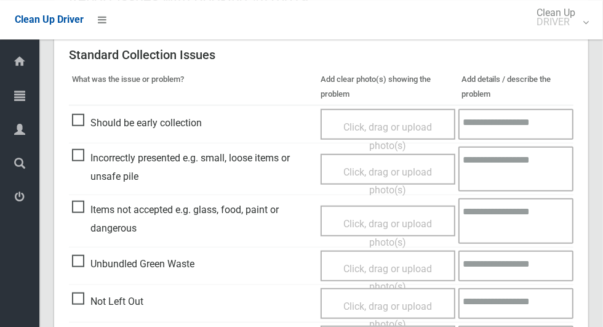
scroll to position [1041, 0]
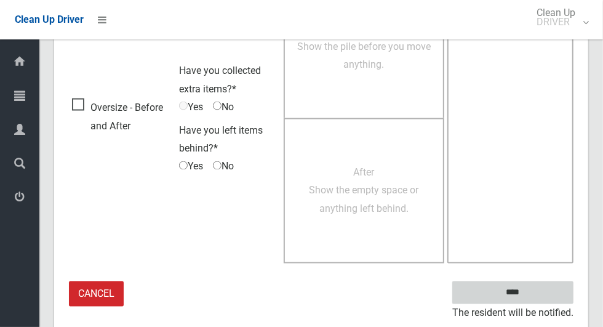
click at [520, 290] on input "****" at bounding box center [512, 292] width 121 height 23
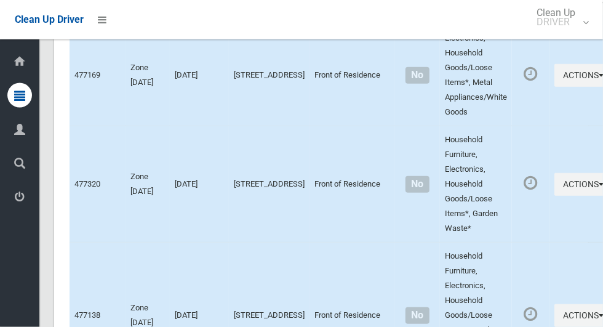
scroll to position [6365, 0]
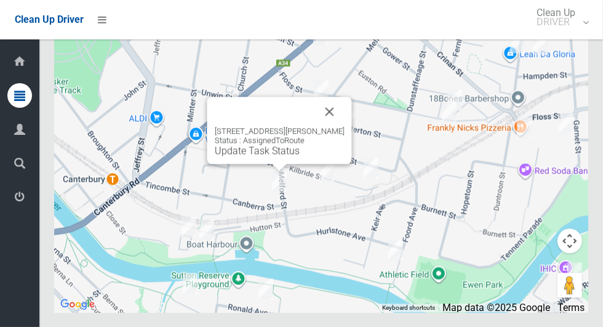
click at [243, 156] on link "Update Task Status" at bounding box center [257, 151] width 85 height 12
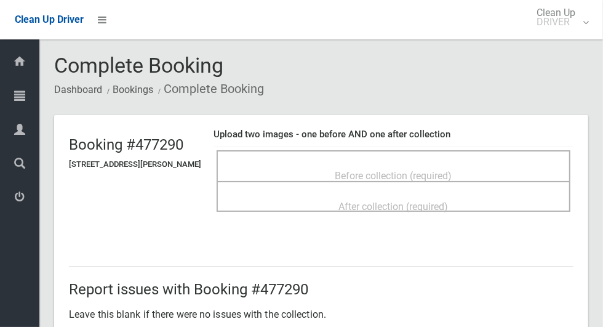
click at [315, 175] on div "Before collection (required)" at bounding box center [393, 175] width 327 height 23
click at [325, 164] on div "Before collection (required)" at bounding box center [393, 175] width 327 height 23
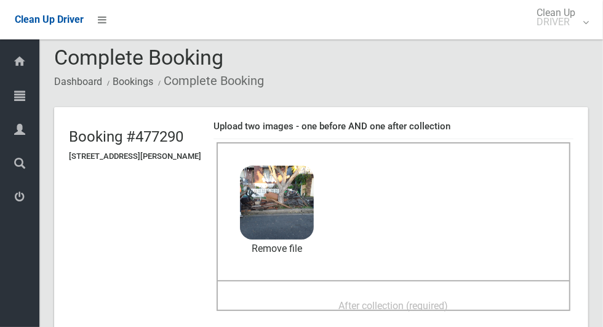
scroll to position [49, 0]
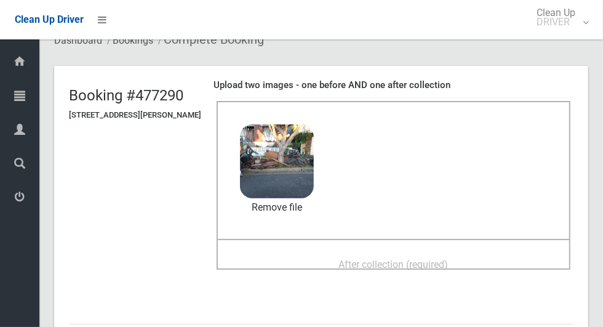
click at [368, 258] on span "After collection (required)" at bounding box center [393, 264] width 109 height 12
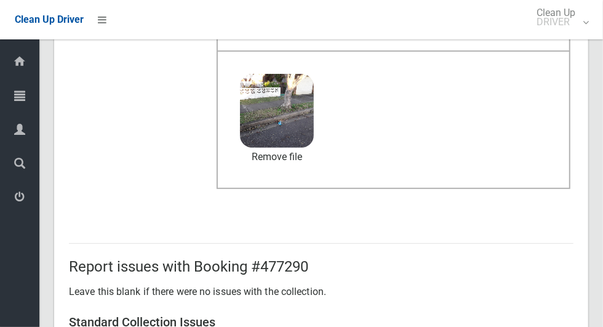
scroll to position [1006, 0]
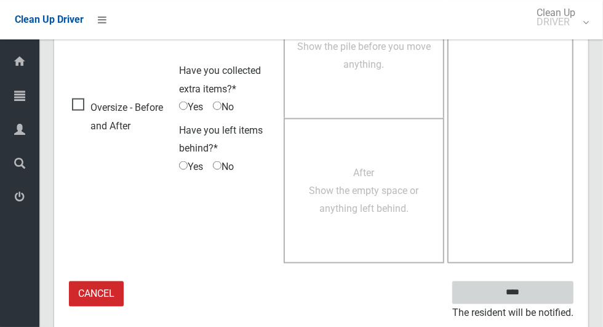
click at [535, 292] on input "****" at bounding box center [512, 292] width 121 height 23
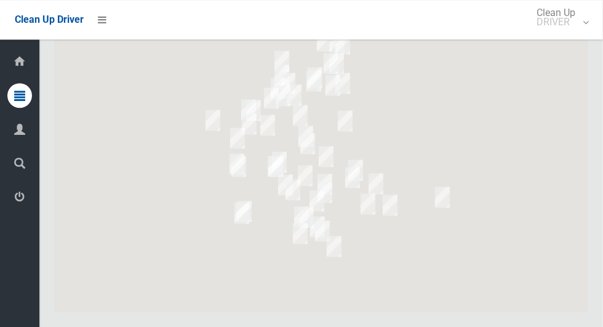
scroll to position [6365, 0]
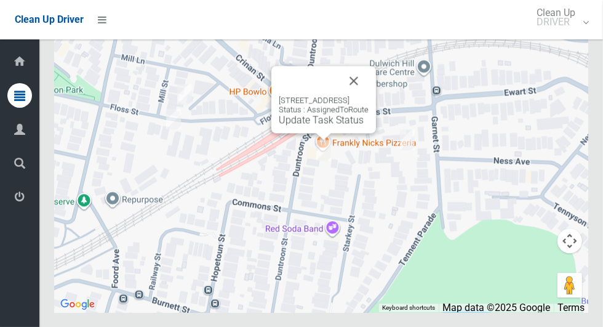
click at [368, 95] on button "Close" at bounding box center [354, 81] width 30 height 30
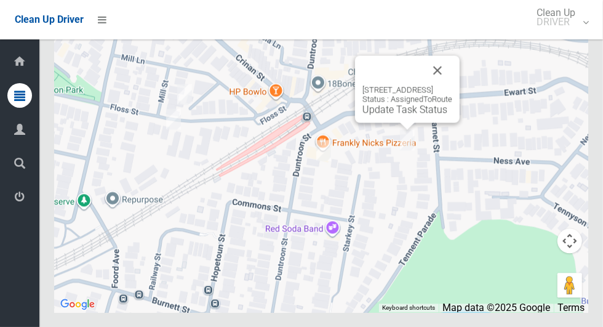
click at [452, 85] on button "Close" at bounding box center [438, 70] width 30 height 30
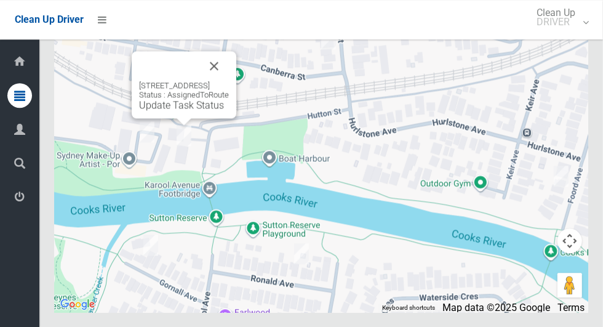
click at [148, 111] on link "Update Task Status" at bounding box center [181, 105] width 85 height 12
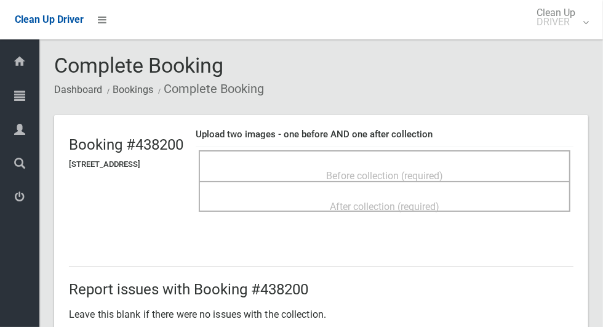
click at [329, 164] on div "Before collection (required)" at bounding box center [384, 175] width 344 height 23
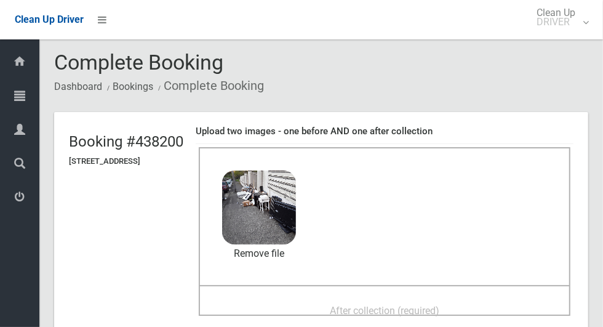
scroll to position [17, 0]
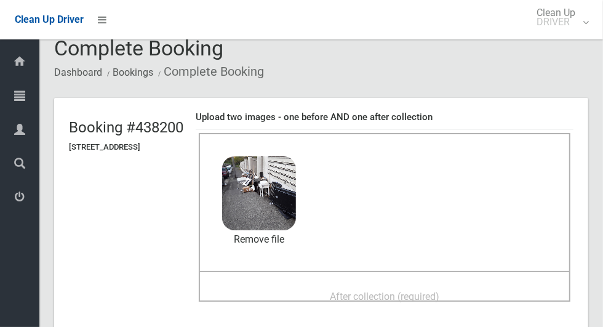
click at [363, 290] on span "After collection (required)" at bounding box center [384, 296] width 109 height 12
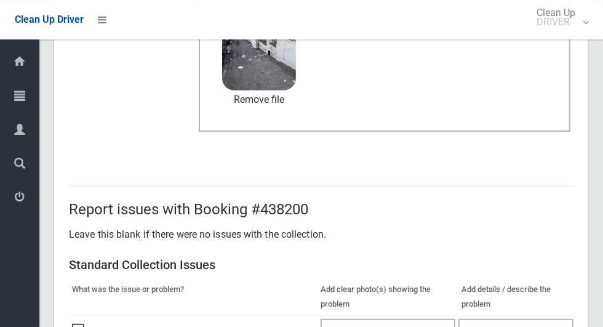
scroll to position [635, 0]
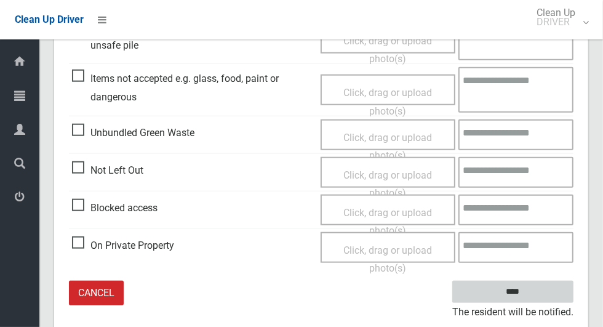
click at [534, 293] on input "****" at bounding box center [512, 291] width 121 height 23
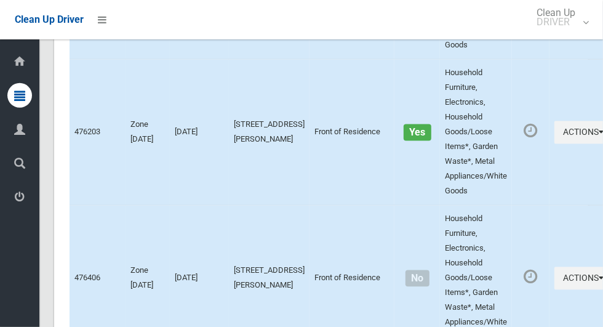
scroll to position [6365, 0]
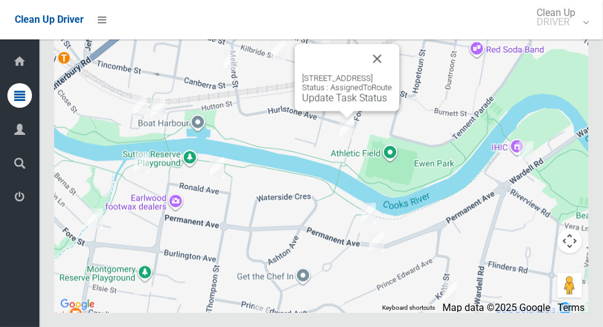
click at [392, 73] on button "Close" at bounding box center [377, 59] width 30 height 30
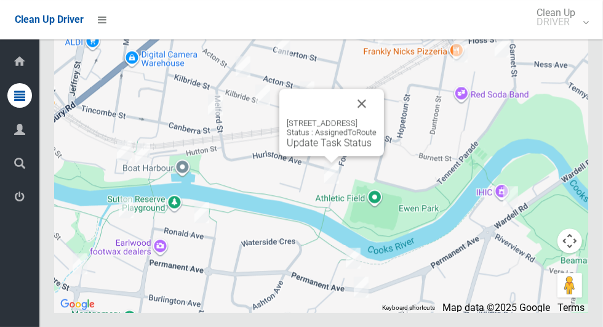
click at [376, 118] on button "Close" at bounding box center [362, 104] width 30 height 30
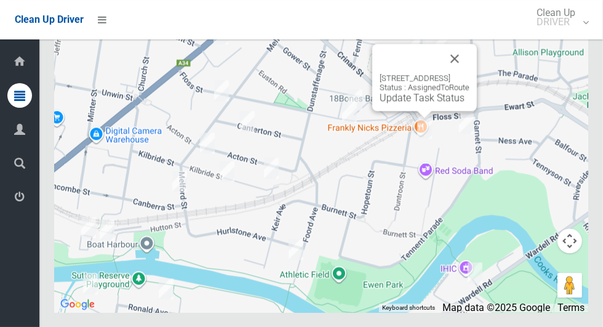
click at [469, 73] on button "Close" at bounding box center [455, 59] width 30 height 30
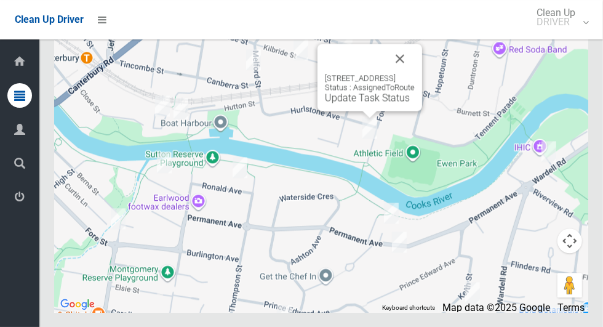
click at [327, 103] on link "Update Task Status" at bounding box center [367, 98] width 85 height 12
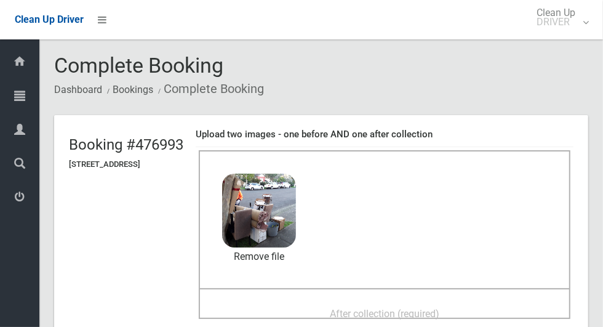
click at [357, 308] on span "After collection (required)" at bounding box center [384, 314] width 109 height 12
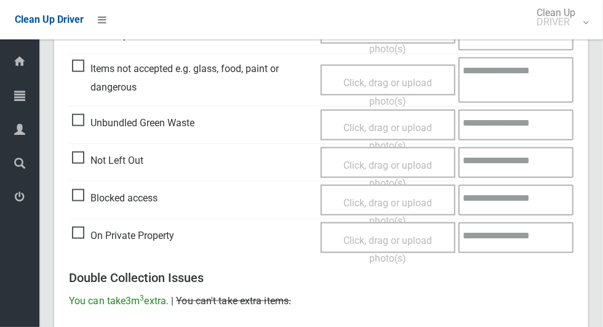
scroll to position [1006, 0]
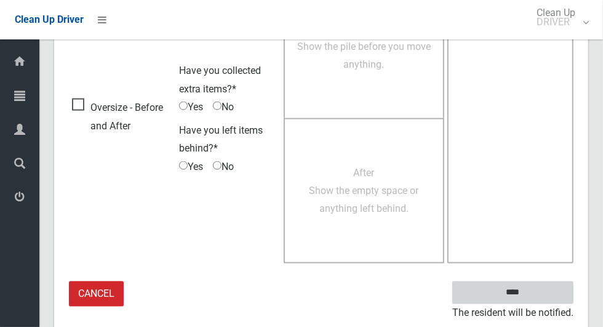
click at [534, 300] on input "****" at bounding box center [512, 292] width 121 height 23
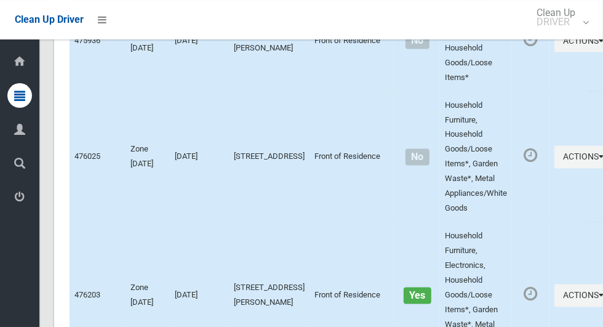
scroll to position [6365, 0]
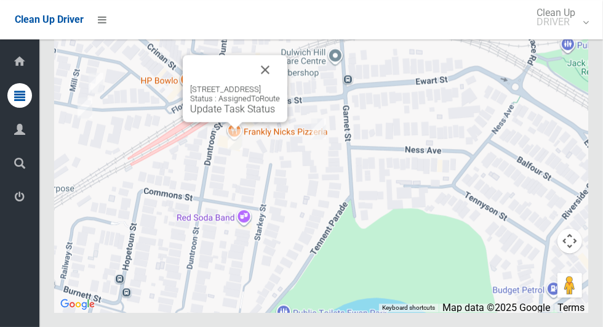
click at [190, 114] on div "4/124 Duntroon Street, HURLSTONE PARK NSW 2193 Status : AssignedToRoute Update …" at bounding box center [235, 99] width 90 height 30
click at [191, 114] on link "Update Task Status" at bounding box center [232, 109] width 85 height 12
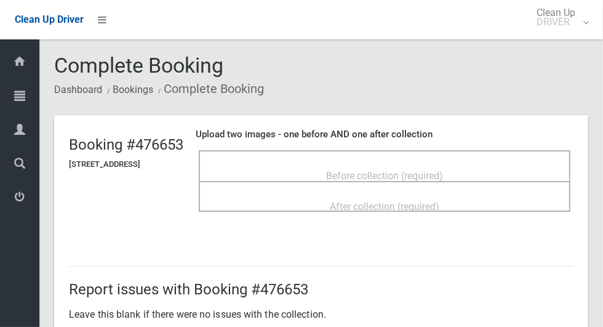
click at [400, 170] on span "Before collection (required)" at bounding box center [384, 176] width 117 height 12
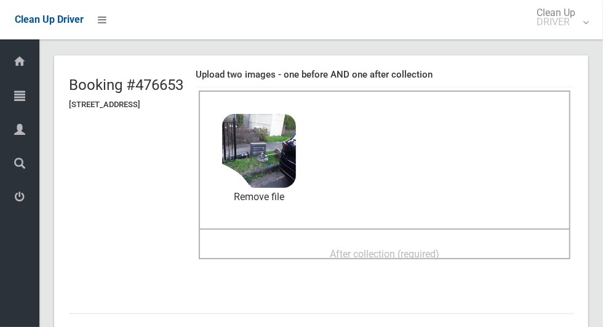
scroll to position [54, 0]
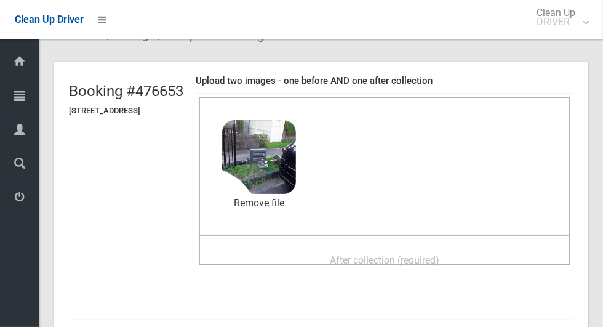
click at [372, 254] on span "After collection (required)" at bounding box center [384, 260] width 109 height 12
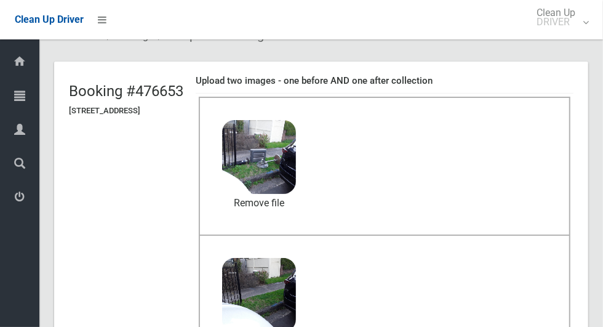
scroll to position [1006, 0]
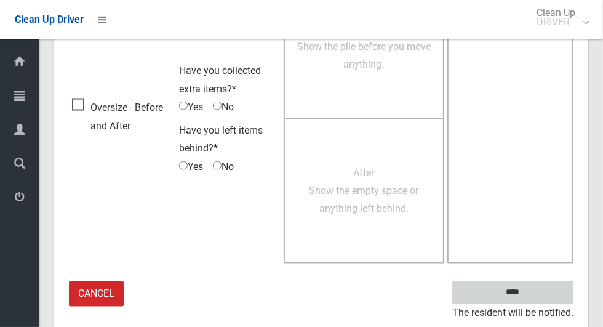
click at [534, 290] on input "****" at bounding box center [512, 292] width 121 height 23
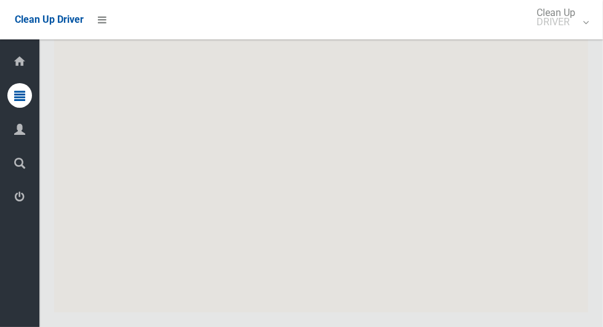
scroll to position [6365, 0]
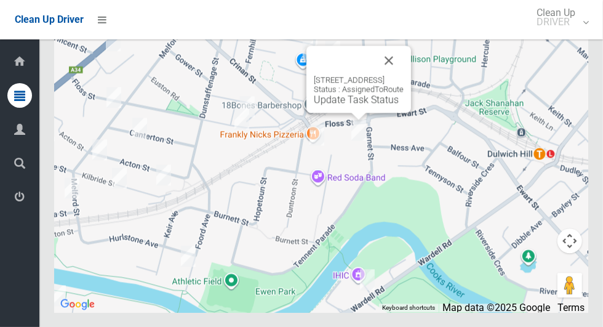
click at [403, 75] on button "Close" at bounding box center [389, 61] width 30 height 30
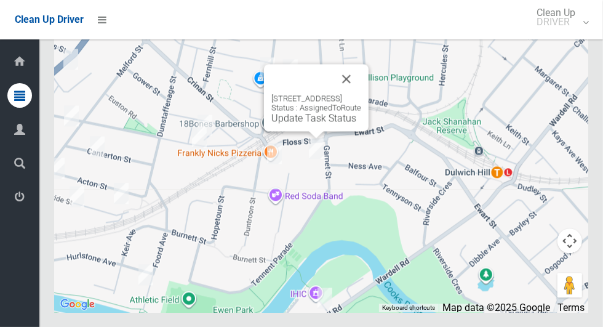
click at [280, 124] on div "76-80 Garnet Street, HURLSTONE PARK NSW 2193 Status : AssignedToRoute Update Ta…" at bounding box center [316, 108] width 90 height 30
click at [282, 124] on link "Update Task Status" at bounding box center [313, 118] width 85 height 12
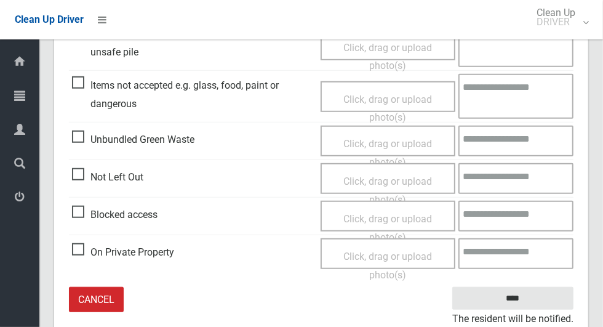
scroll to position [413, 0]
click at [81, 209] on span "Blocked access" at bounding box center [114, 215] width 85 height 18
click at [363, 213] on span "Click, drag or upload photo(s)" at bounding box center [387, 228] width 89 height 30
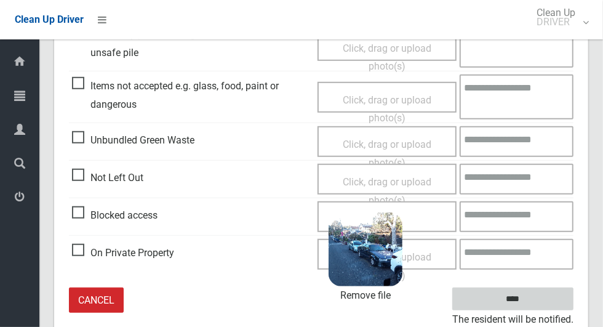
click at [514, 295] on input "****" at bounding box center [512, 298] width 121 height 23
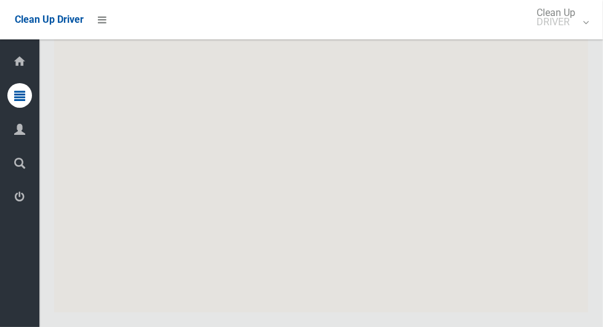
scroll to position [6365, 0]
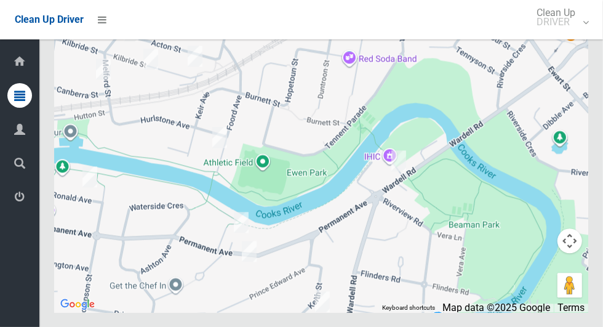
click at [12, 295] on div "Dashboard Tasks All Tasks Todays Tasks Overdue Tasks Complete Tasks Profile Sea…" at bounding box center [19, 182] width 39 height 287
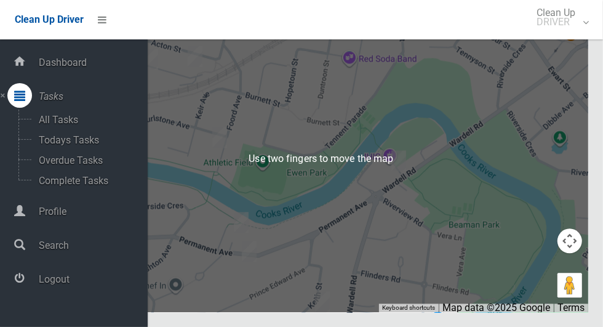
scroll to position [6362, 0]
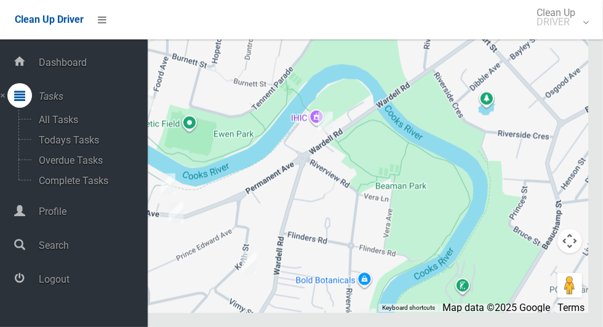
click at [389, 193] on div at bounding box center [321, 158] width 534 height 308
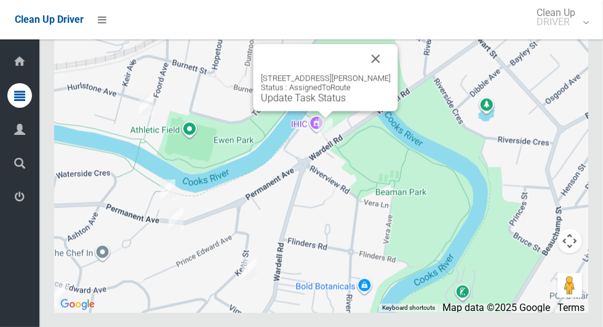
click at [380, 73] on button "Close" at bounding box center [376, 59] width 30 height 30
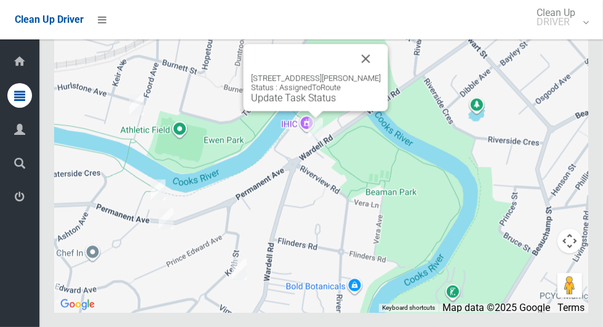
click at [305, 103] on link "Update Task Status" at bounding box center [293, 98] width 85 height 12
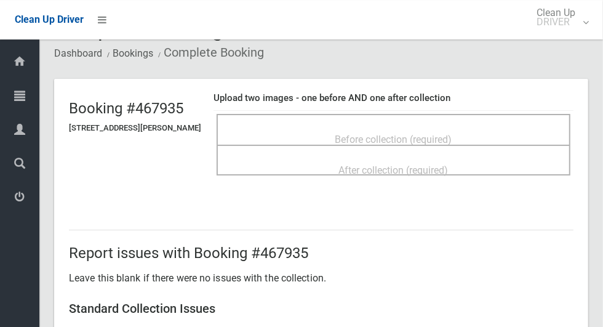
scroll to position [35, 0]
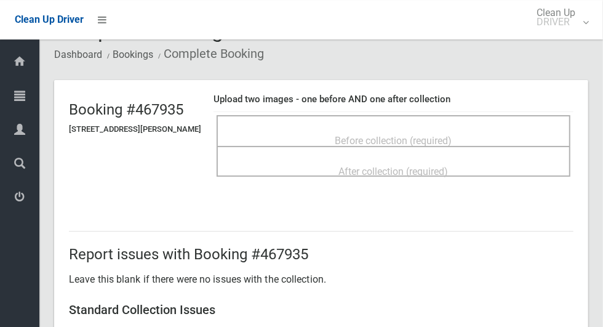
click at [344, 135] on span "Before collection (required)" at bounding box center [393, 141] width 117 height 12
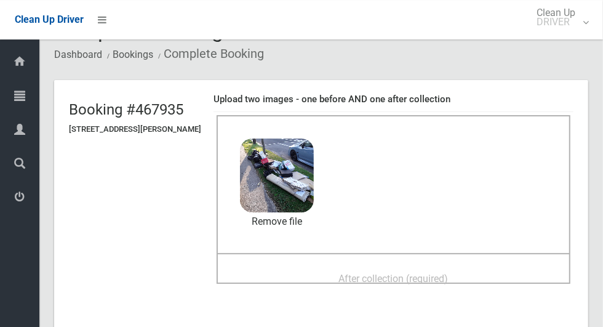
click at [329, 268] on div "After collection (required)" at bounding box center [393, 277] width 327 height 23
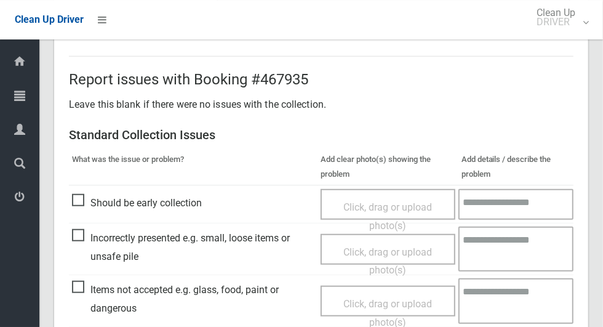
scroll to position [1006, 0]
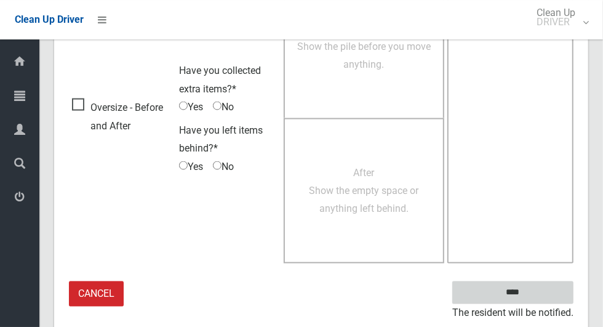
click at [534, 298] on input "****" at bounding box center [512, 292] width 121 height 23
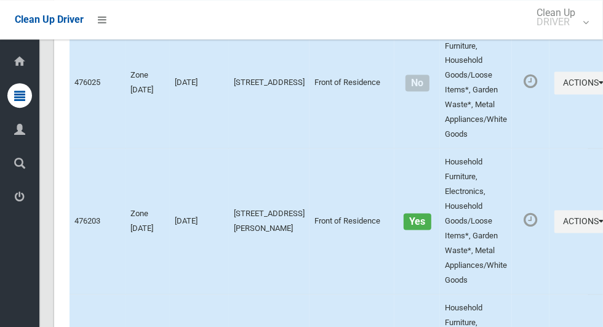
scroll to position [6365, 0]
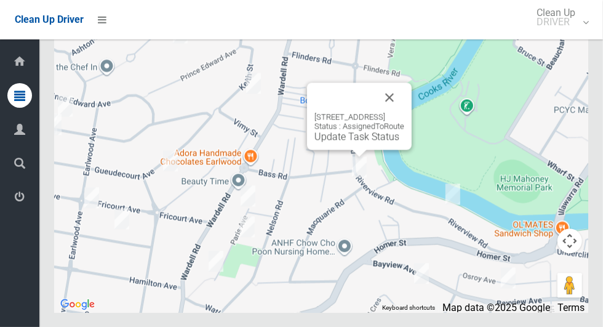
click at [404, 142] on div "42 Riverview Road, EARLWOOD NSW 2206 Status : AssignedToRoute Update Task Status" at bounding box center [359, 127] width 90 height 30
click at [404, 112] on button "Close" at bounding box center [390, 97] width 30 height 30
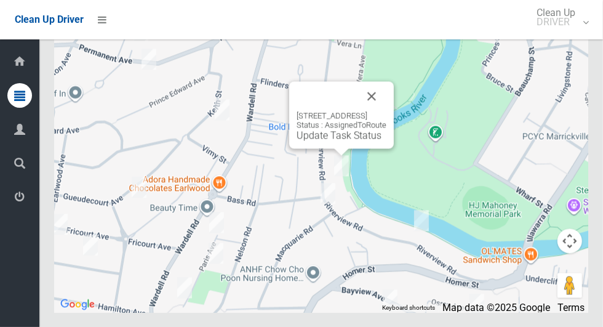
click at [320, 141] on link "Update Task Status" at bounding box center [338, 135] width 85 height 12
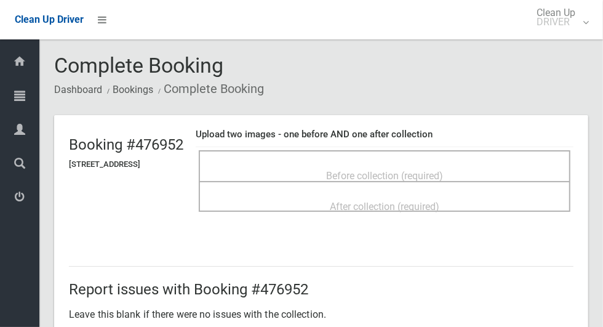
click at [306, 164] on div "Before collection (required)" at bounding box center [384, 175] width 344 height 23
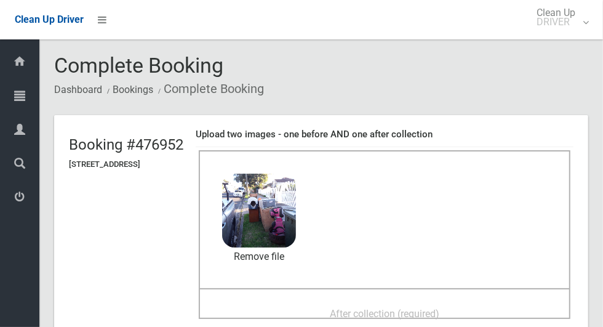
scroll to position [48, 0]
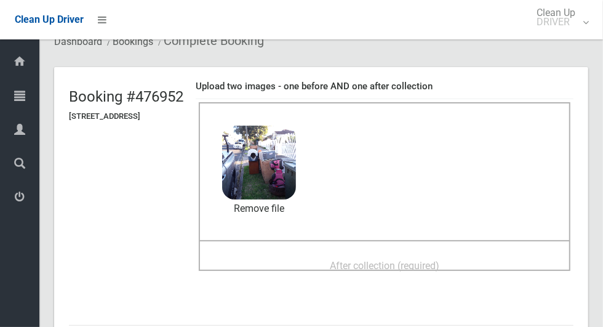
click at [347, 265] on span "After collection (required)" at bounding box center [384, 266] width 109 height 12
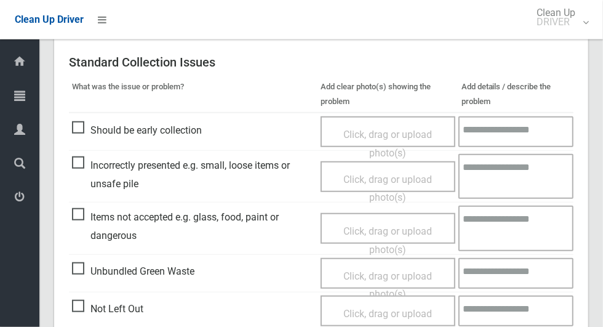
scroll to position [1006, 0]
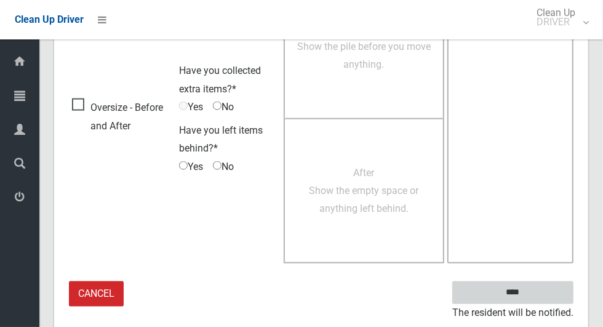
click at [534, 293] on input "****" at bounding box center [512, 292] width 121 height 23
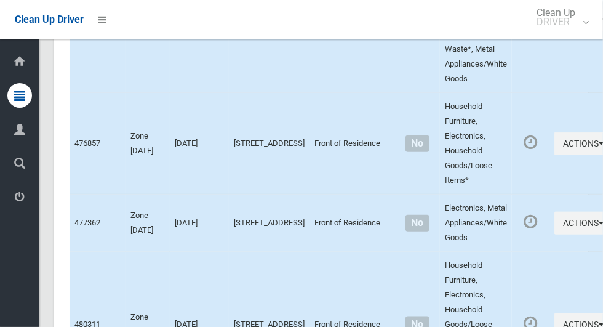
scroll to position [6365, 0]
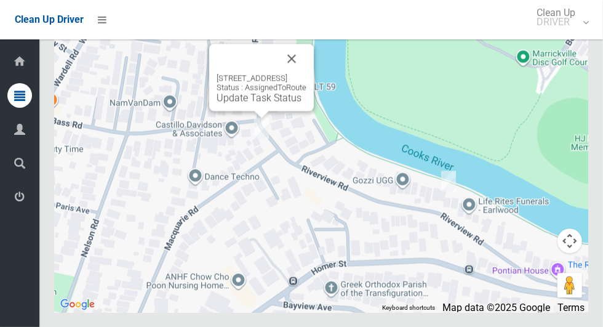
click at [236, 103] on link "Update Task Status" at bounding box center [259, 98] width 85 height 12
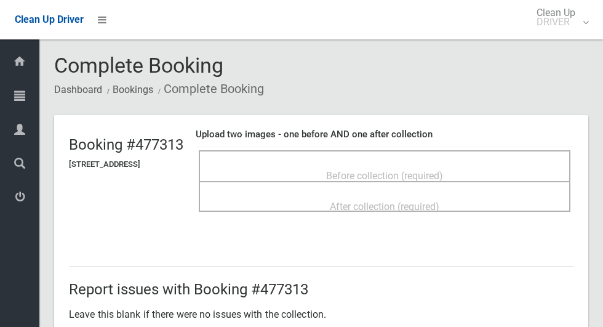
click at [322, 164] on div "Before collection (required)" at bounding box center [384, 175] width 344 height 23
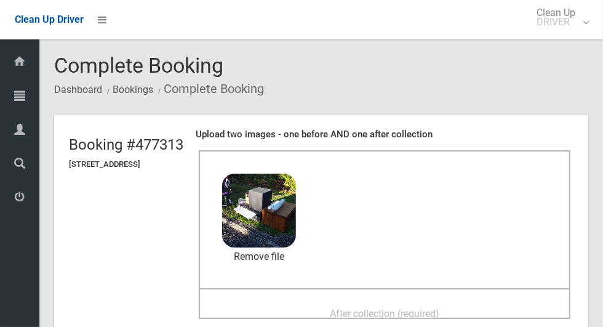
click at [304, 301] on div "After collection (required)" at bounding box center [384, 312] width 344 height 23
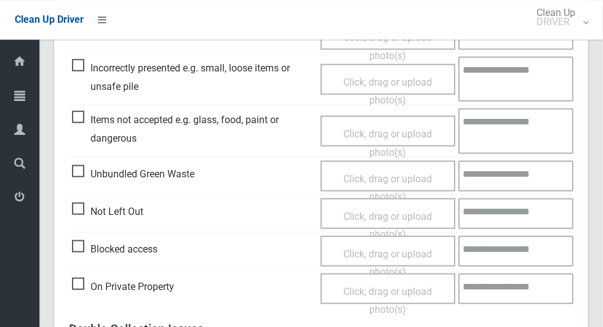
scroll to position [1006, 0]
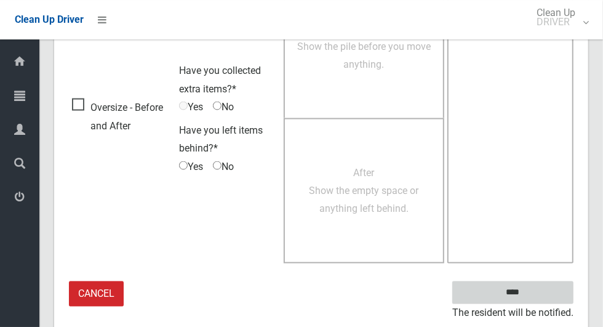
click at [533, 288] on input "****" at bounding box center [512, 292] width 121 height 23
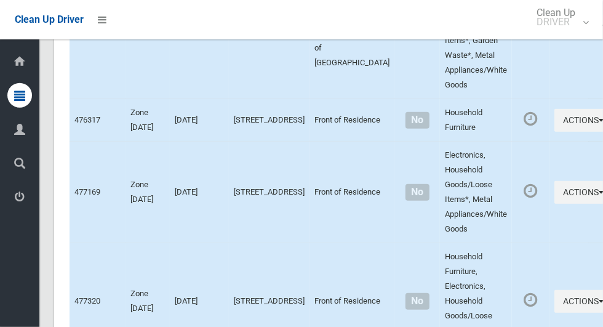
scroll to position [6365, 0]
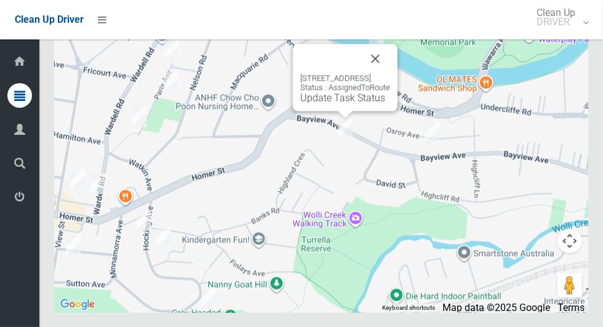
click at [390, 73] on button "Close" at bounding box center [375, 59] width 30 height 30
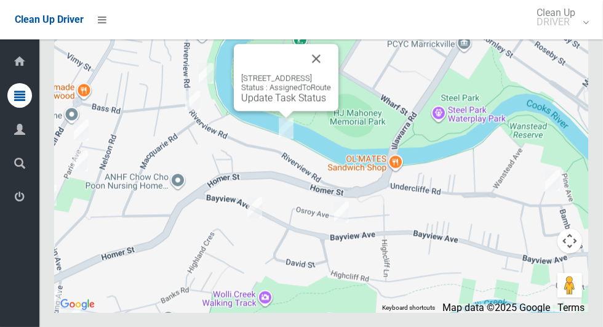
click at [261, 103] on link "Update Task Status" at bounding box center [283, 98] width 85 height 12
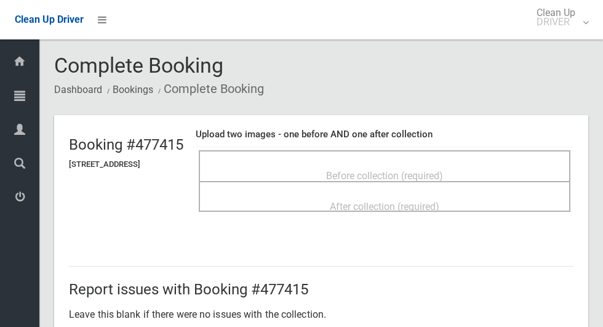
click at [313, 151] on div "Before collection (required)" at bounding box center [385, 165] width 372 height 31
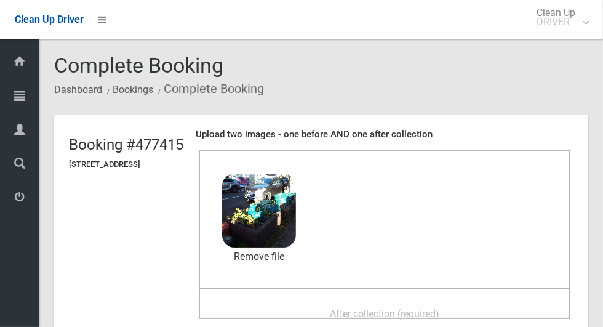
click at [350, 301] on div "After collection (required)" at bounding box center [384, 312] width 344 height 23
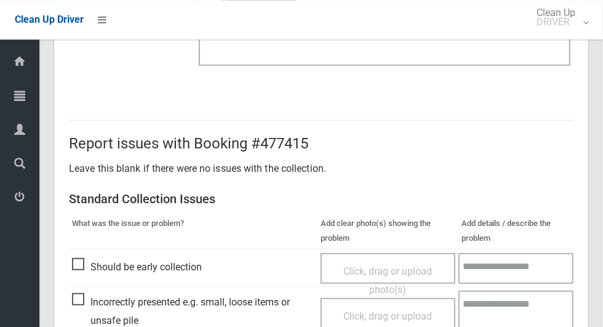
scroll to position [1006, 0]
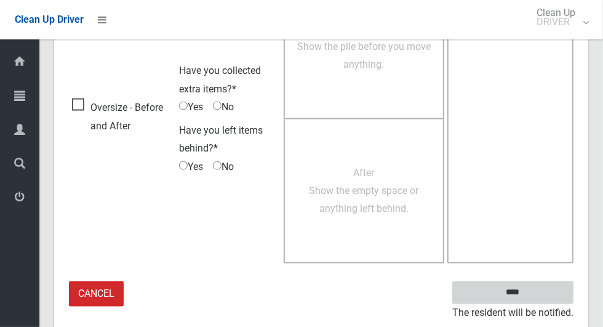
click at [534, 298] on input "****" at bounding box center [512, 292] width 121 height 23
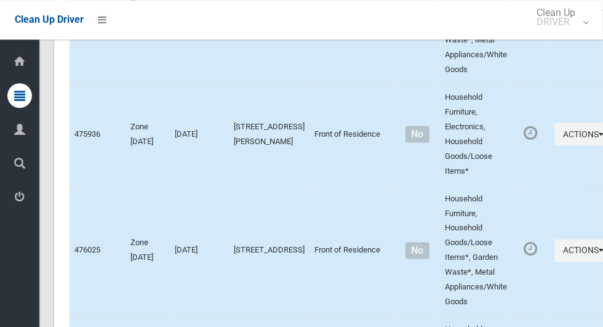
scroll to position [6365, 0]
